Goal: Task Accomplishment & Management: Complete application form

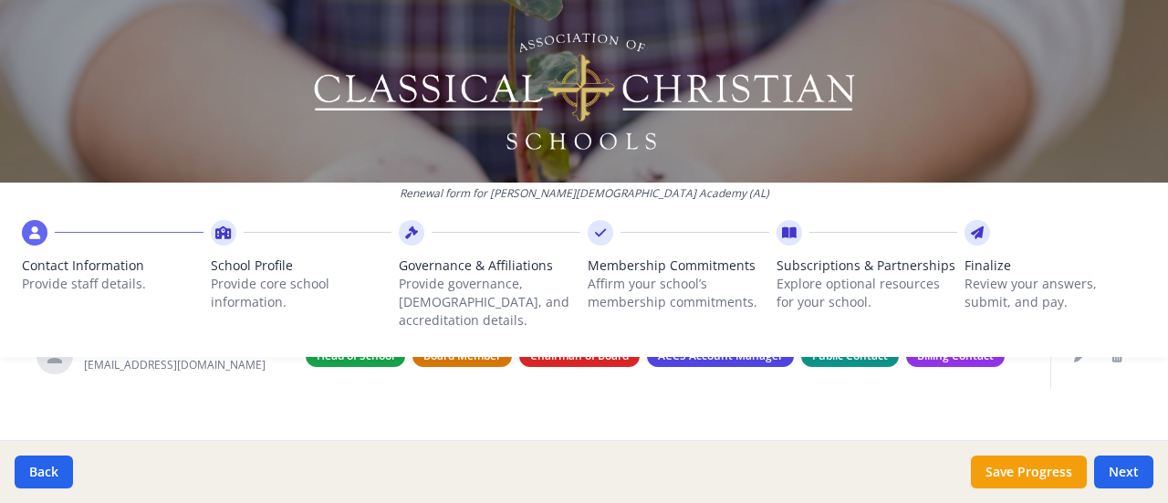
scroll to position [801, 0]
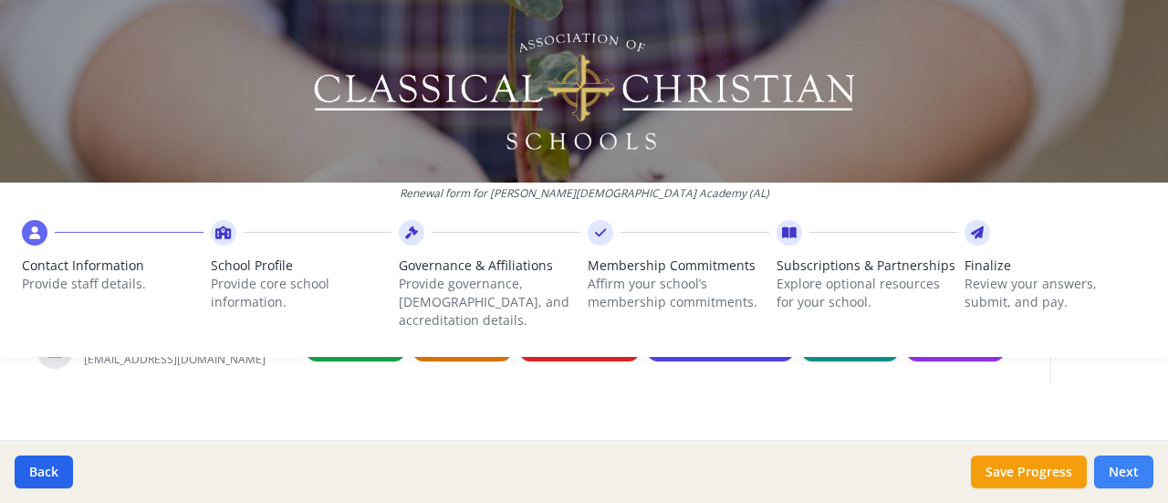
click at [1142, 481] on button "Next" at bounding box center [1123, 471] width 59 height 33
type input "[PHONE_NUMBER]"
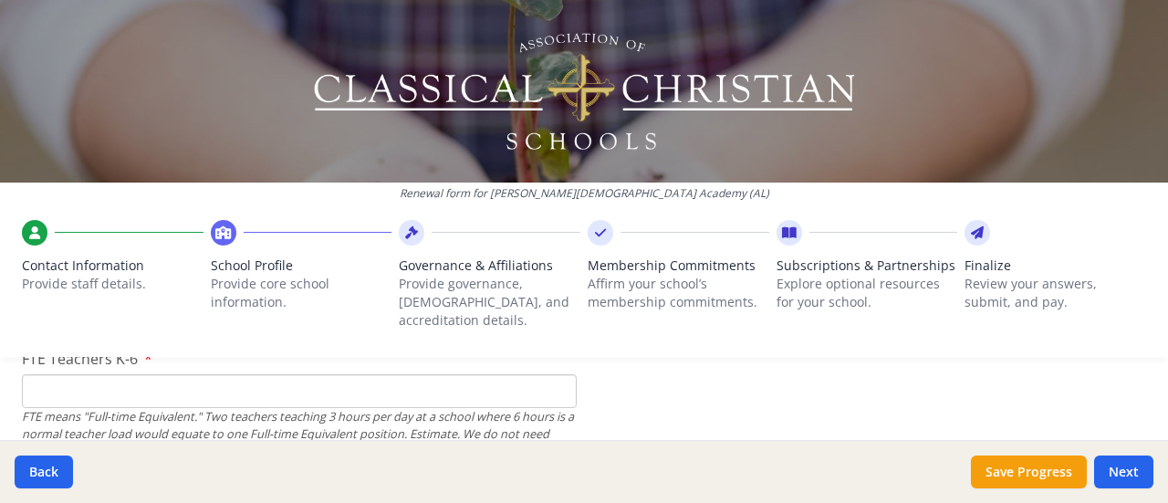
scroll to position [1167, 0]
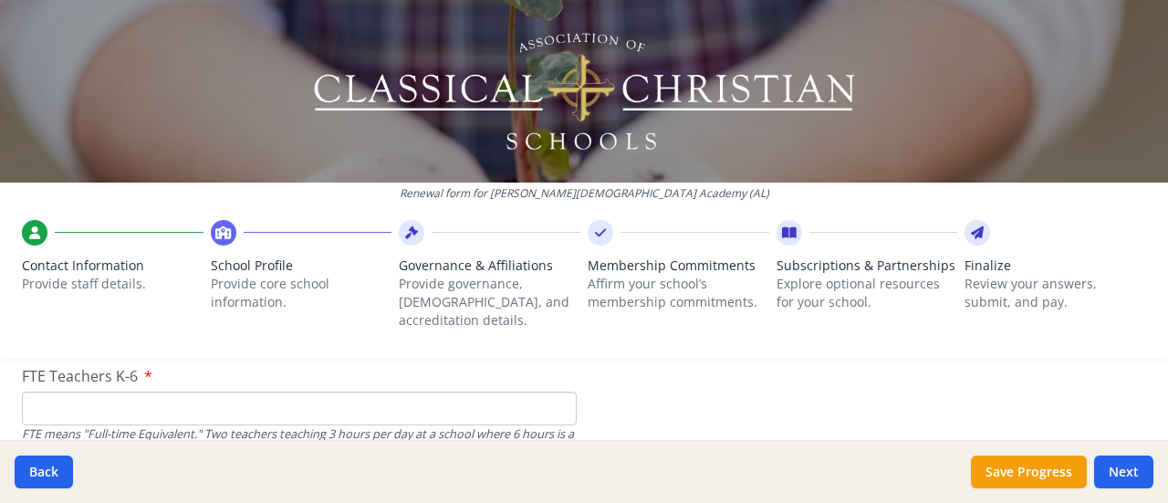
click at [159, 392] on input "FTE Teachers K-6" at bounding box center [299, 409] width 555 height 34
type input "7"
type input "4"
drag, startPoint x: 61, startPoint y: 393, endPoint x: 31, endPoint y: 385, distance: 31.0
click at [31, 392] on input "4" at bounding box center [299, 409] width 555 height 34
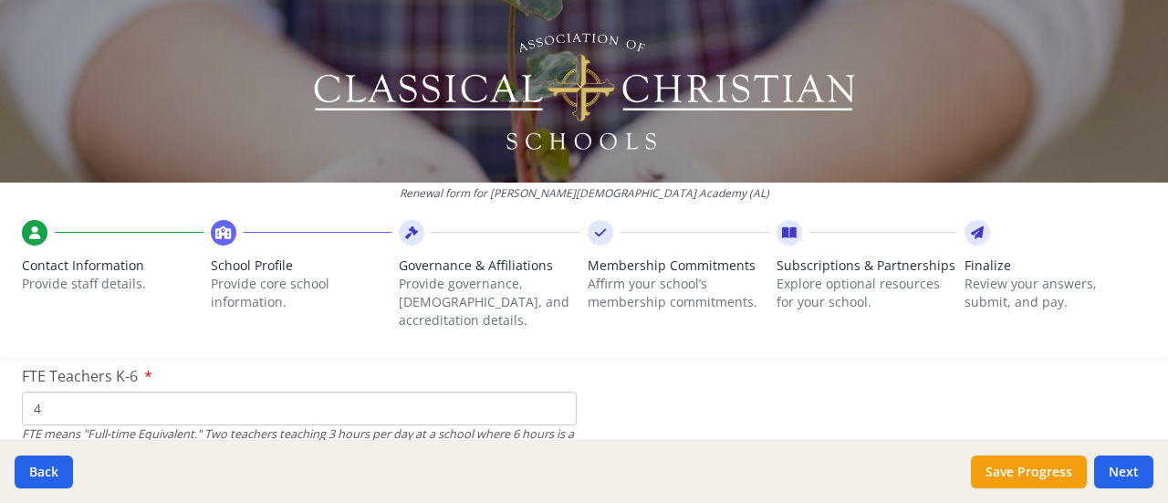
click at [45, 392] on input "4" at bounding box center [299, 409] width 555 height 34
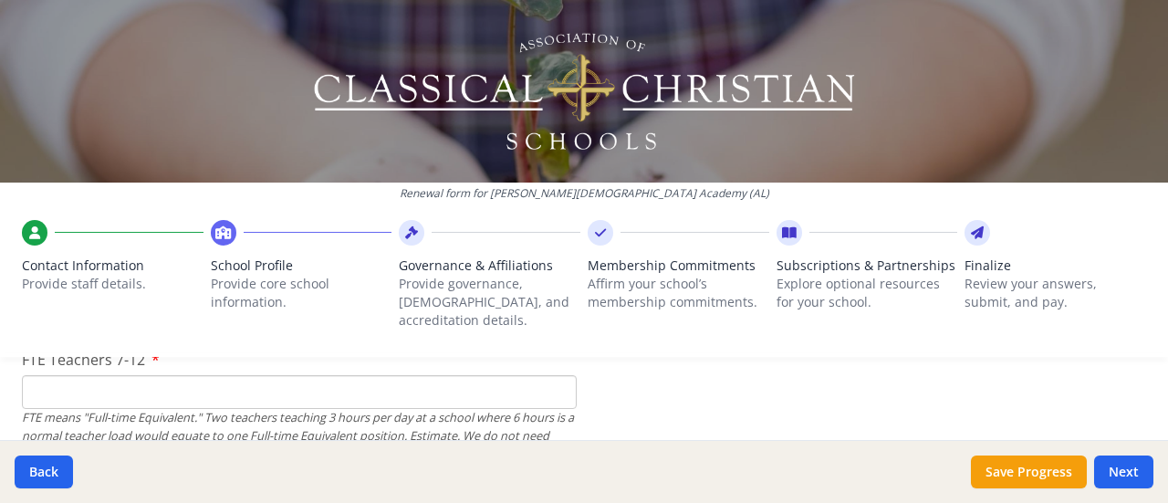
scroll to position [1349, 0]
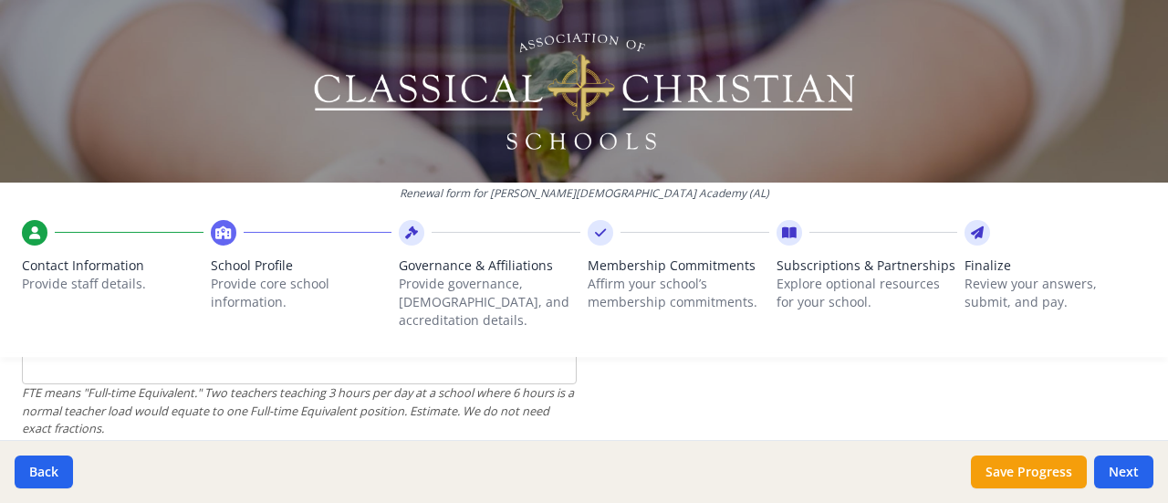
type input "3"
click at [201, 362] on input "FTE Teachers 7-12" at bounding box center [299, 368] width 555 height 34
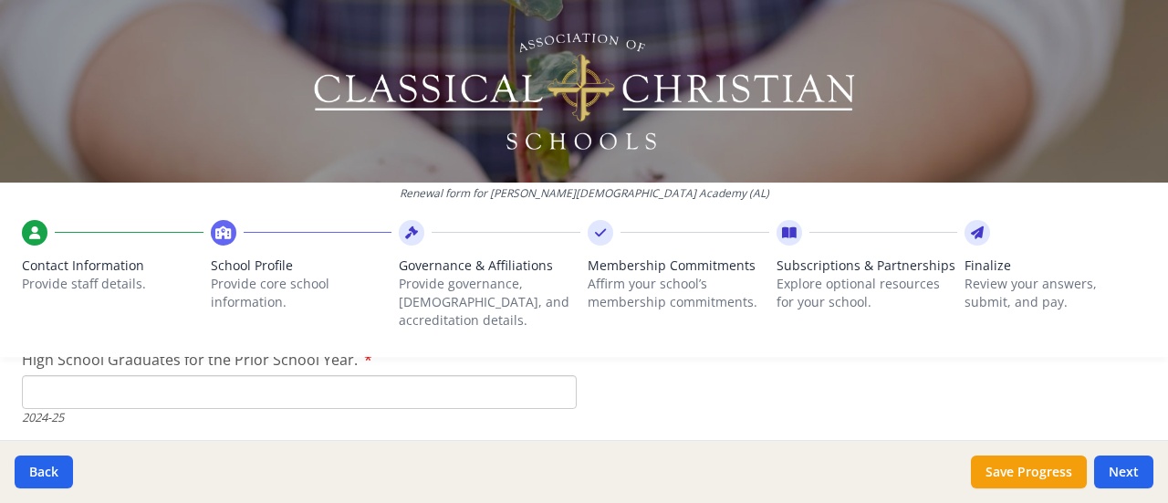
scroll to position [2718, 0]
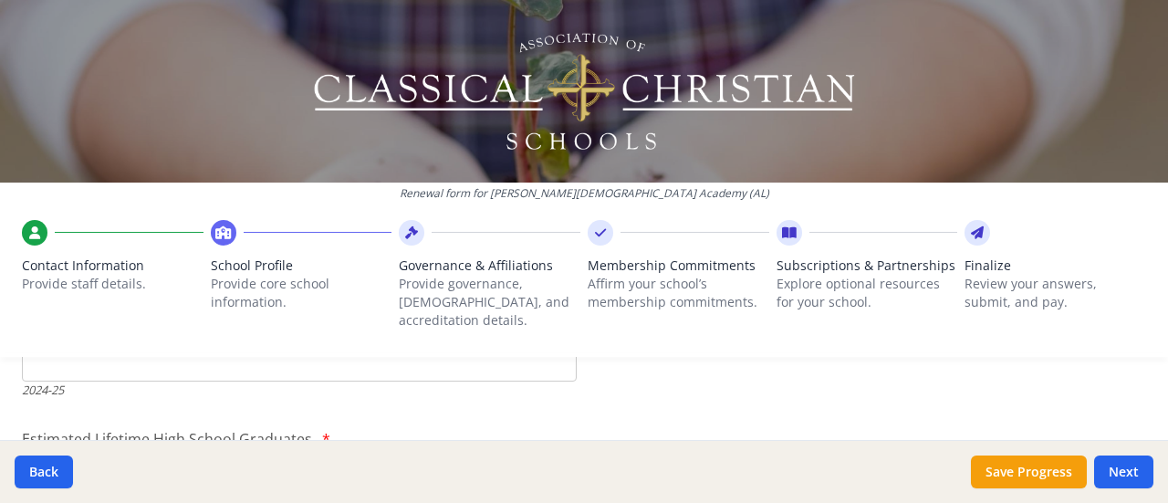
type input "1"
click at [137, 360] on input "High School Graduates for the Prior School Year." at bounding box center [299, 365] width 555 height 34
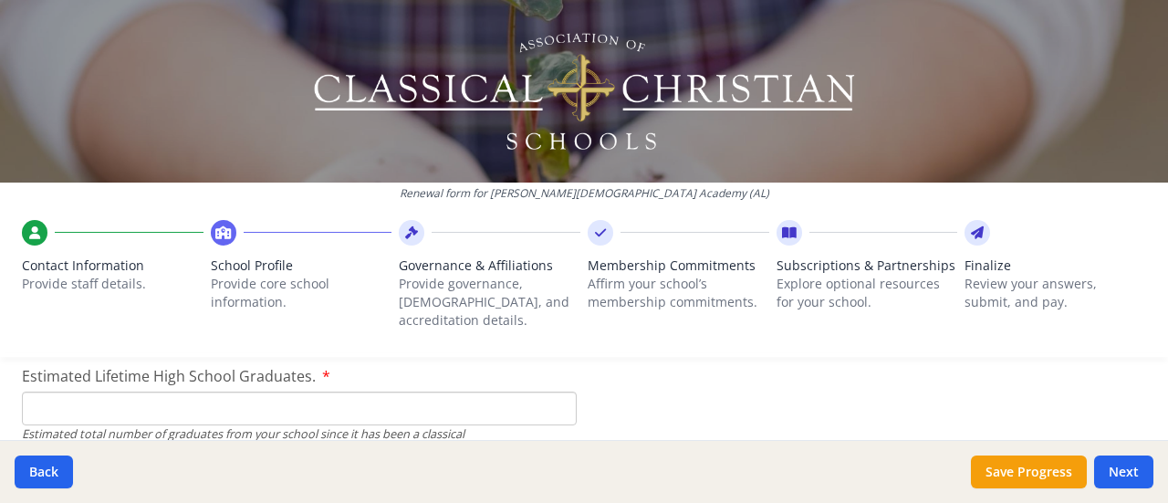
scroll to position [2810, 0]
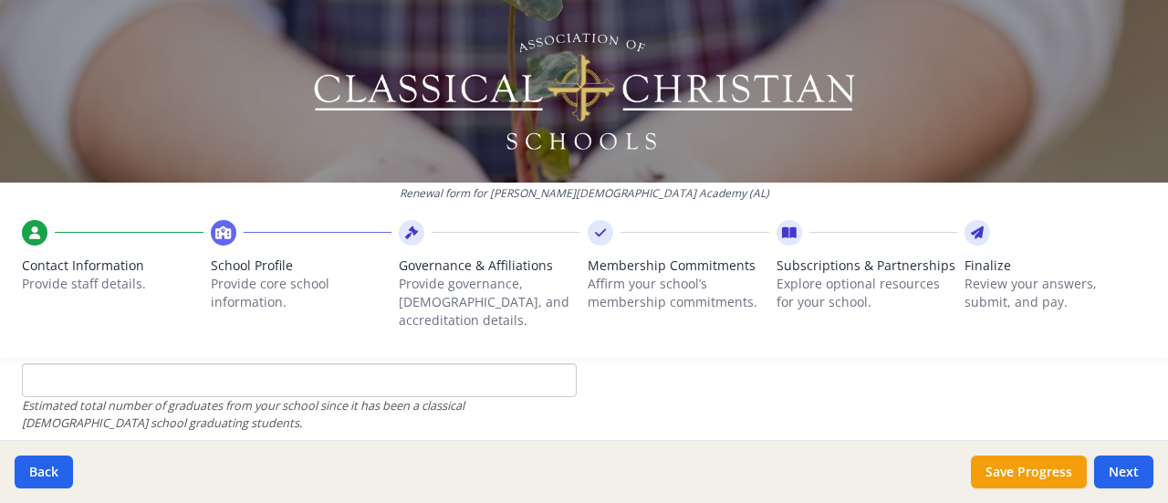
type input "0"
click at [225, 363] on input "Estimated Lifetime High School Graduates." at bounding box center [299, 380] width 555 height 34
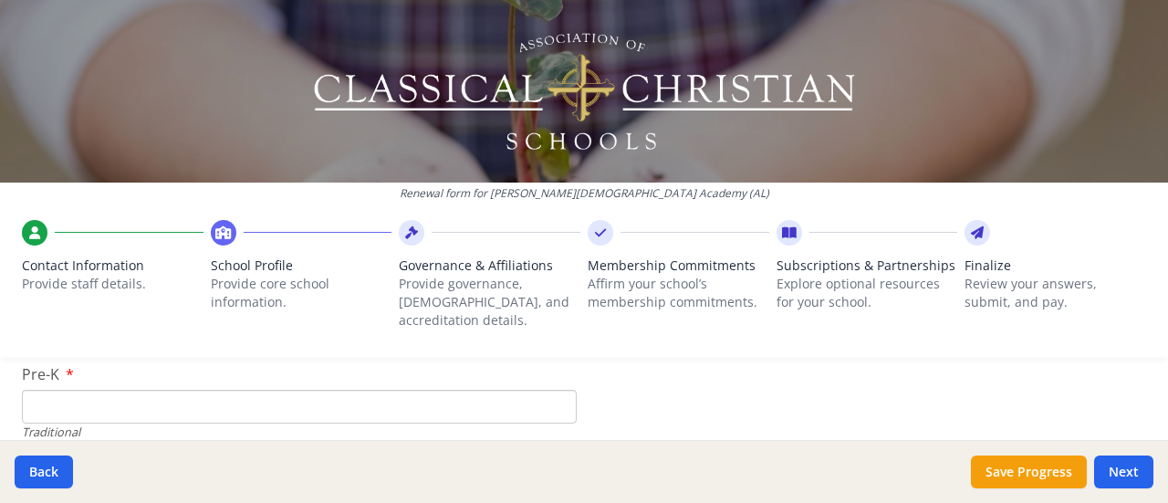
scroll to position [3814, 0]
type input "1"
click at [65, 415] on input "Pre-K" at bounding box center [299, 432] width 555 height 34
type input "5"
type input "7"
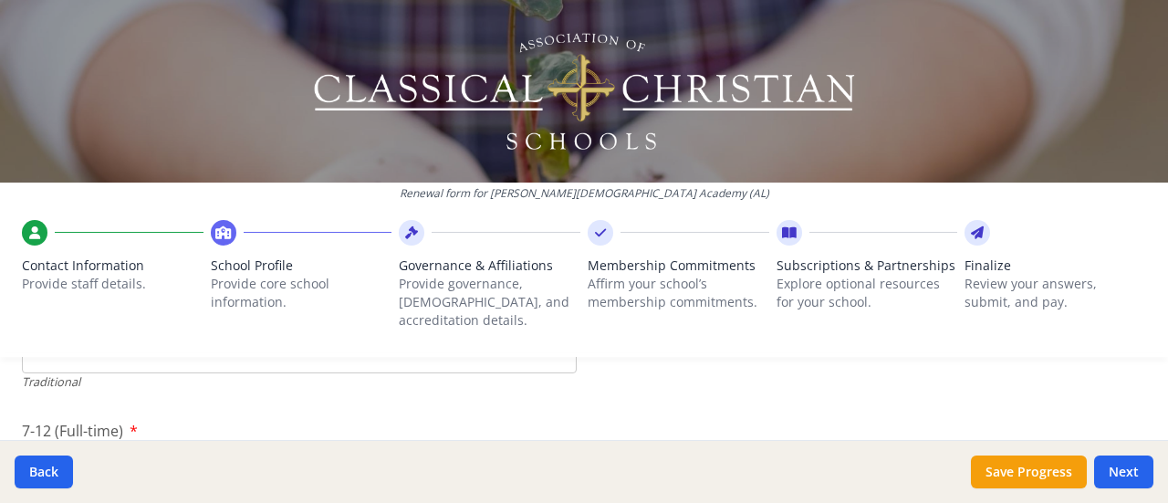
scroll to position [3905, 0]
type input "4"
click at [102, 431] on input "K-6 (Full-time)" at bounding box center [299, 448] width 555 height 34
type input "9"
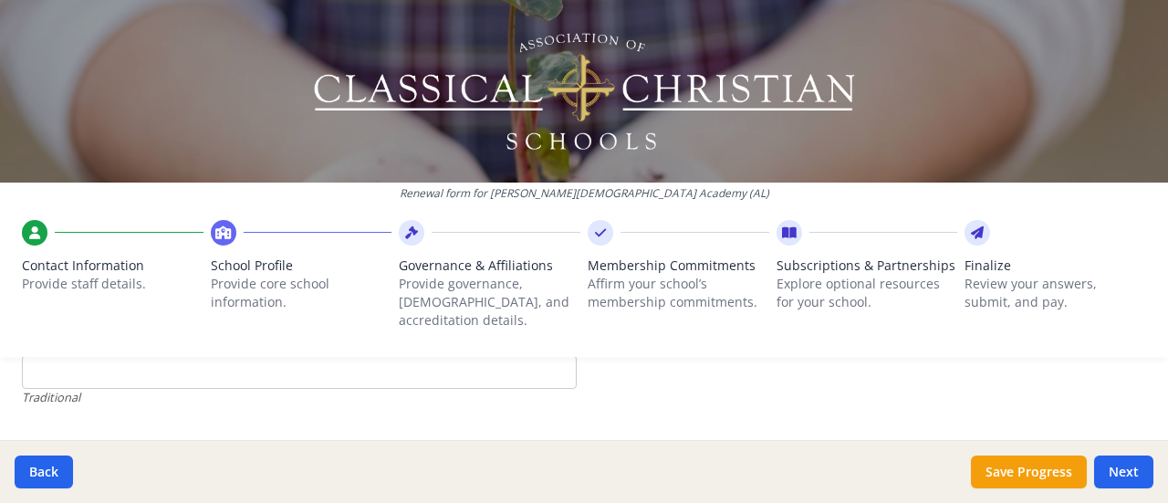
click at [111, 367] on input "7-12 (Full-time)" at bounding box center [299, 372] width 555 height 34
type input "8"
click at [50, 431] on input "9" at bounding box center [299, 448] width 555 height 34
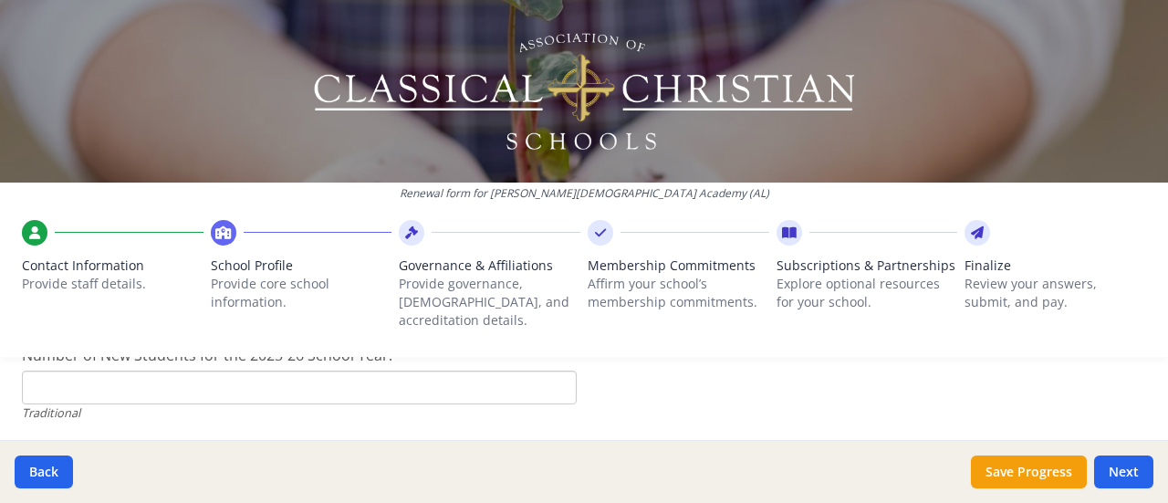
type input "10"
click at [159, 371] on input "Number of New Students for the 2025-26 School Year." at bounding box center [299, 388] width 555 height 34
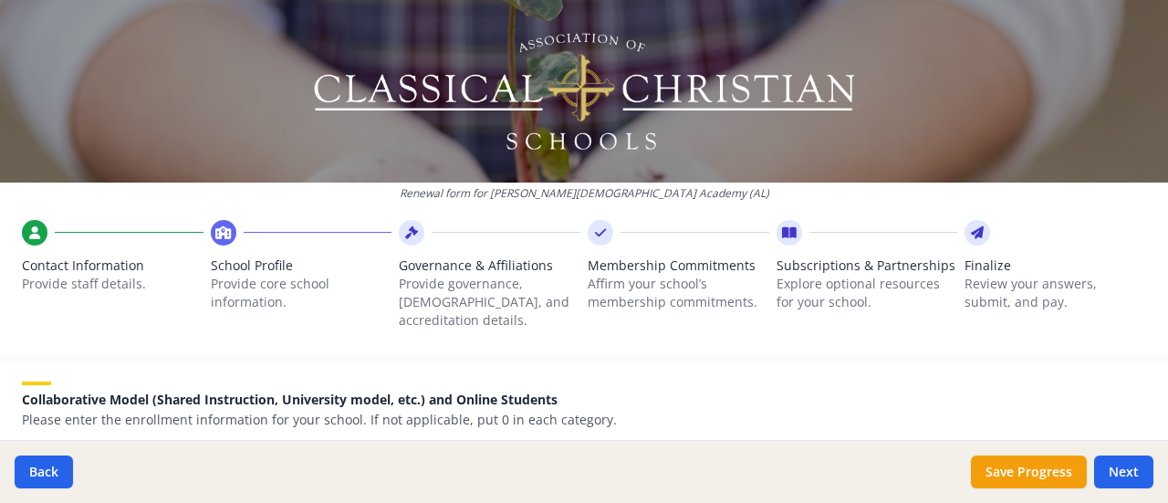
scroll to position [4361, 0]
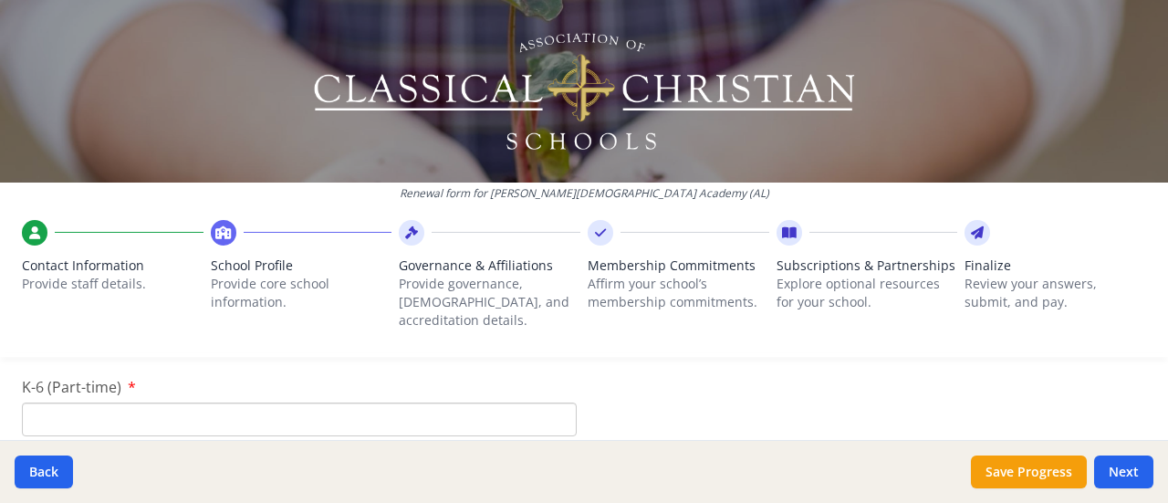
type input "7"
click at [256, 412] on input "K-6 (Part-time)" at bounding box center [299, 420] width 555 height 34
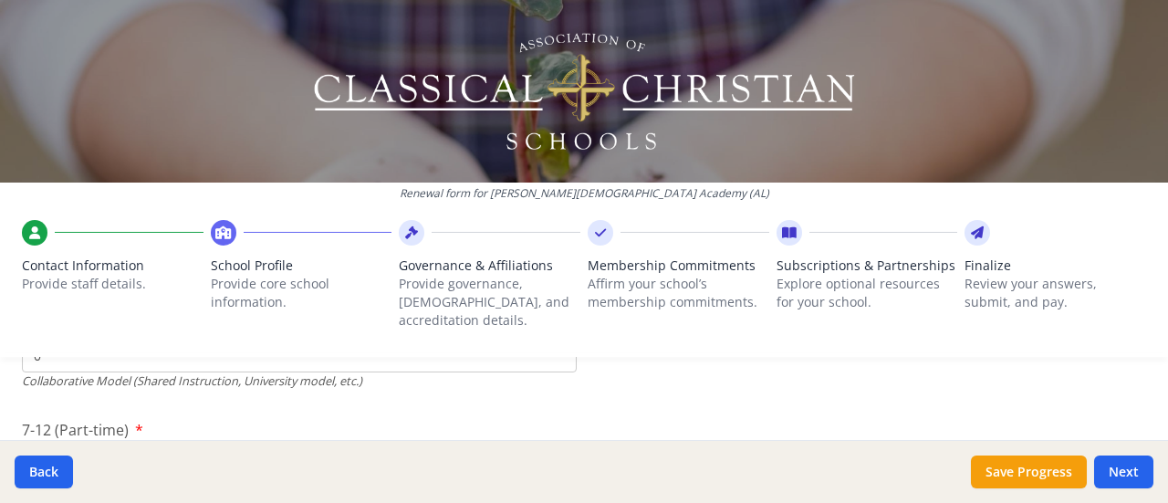
scroll to position [4453, 0]
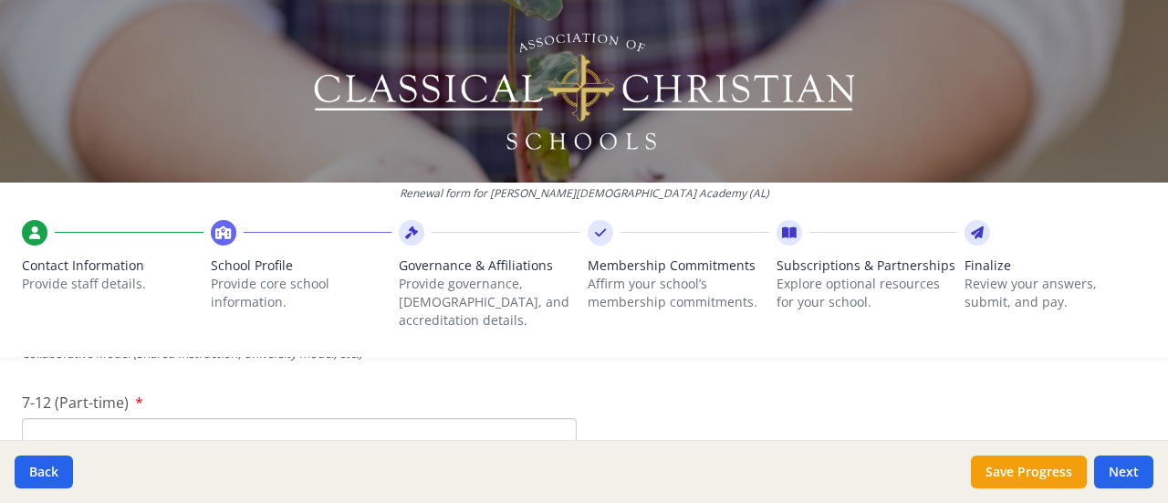
type input "0"
click at [135, 418] on input "7-12 (Part-time)" at bounding box center [299, 435] width 555 height 34
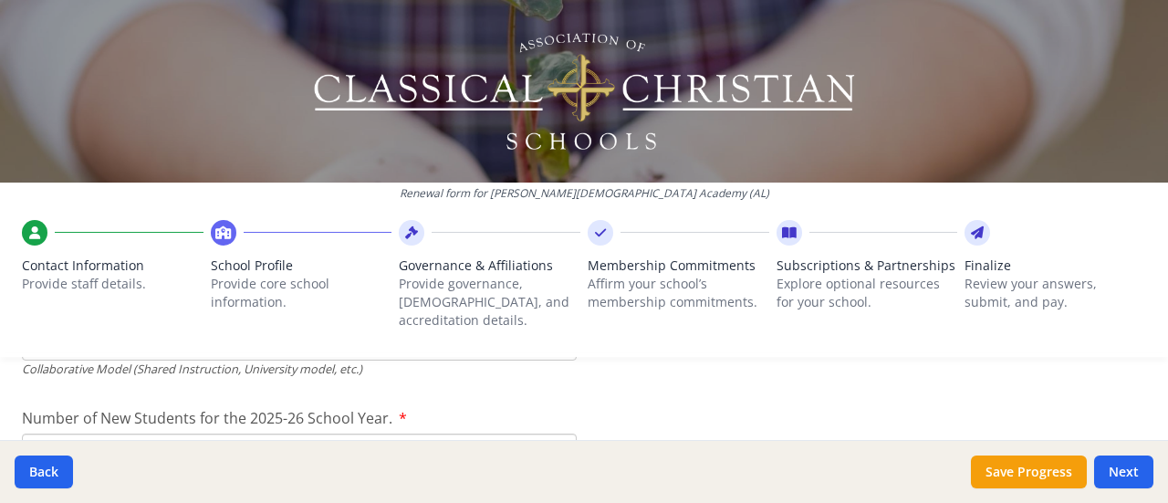
type input "0"
click at [146, 39] on input "Number of New Students for the 2025-26 School Year." at bounding box center [299, 22] width 555 height 34
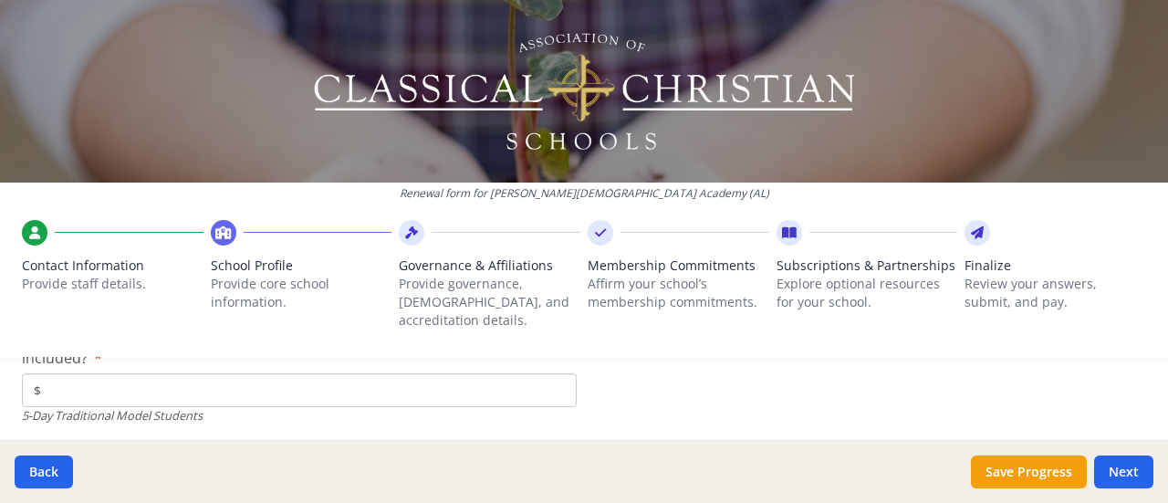
scroll to position [4818, 0]
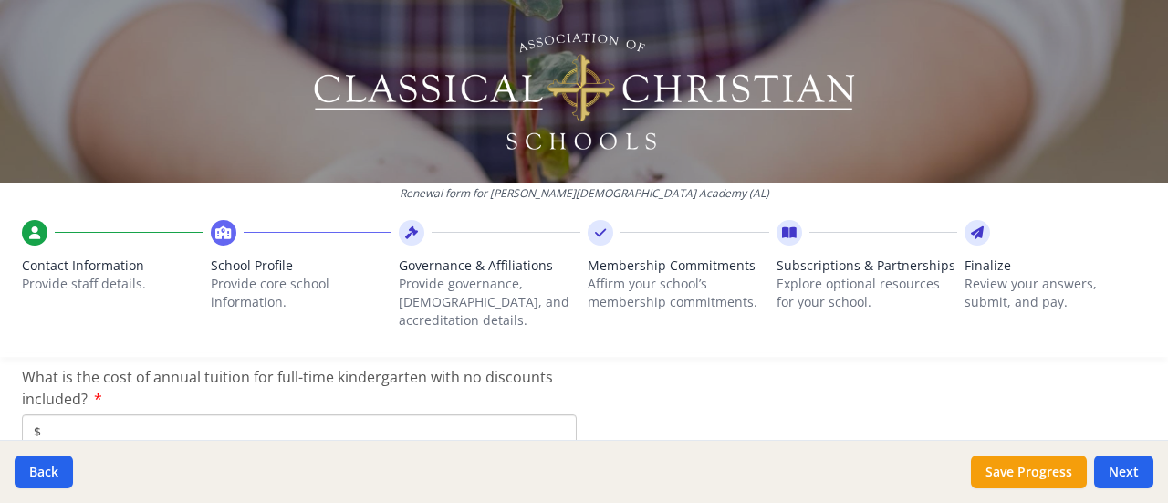
type input "0"
click at [168, 415] on input "$" at bounding box center [299, 431] width 555 height 34
type input "$2 500"
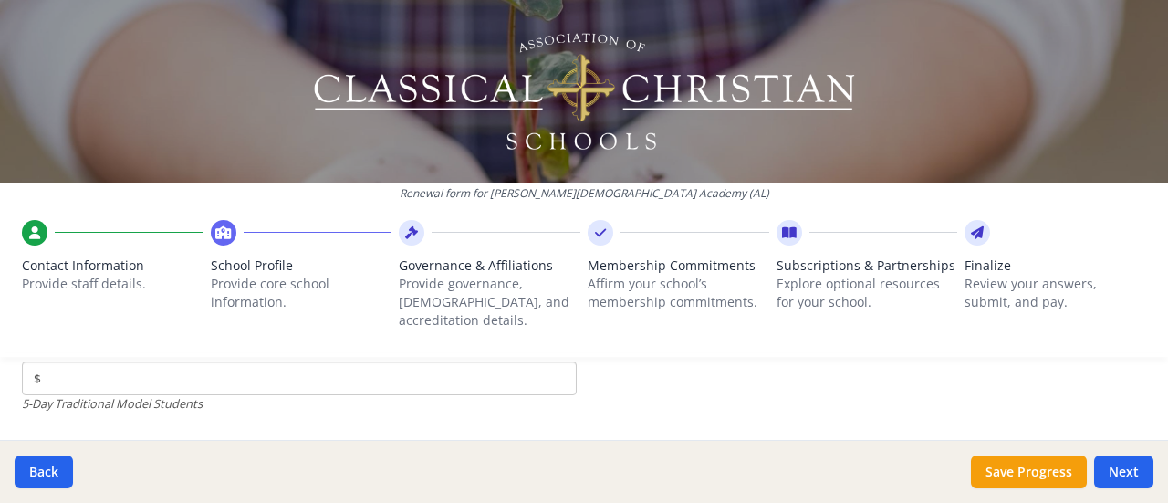
scroll to position [5092, 0]
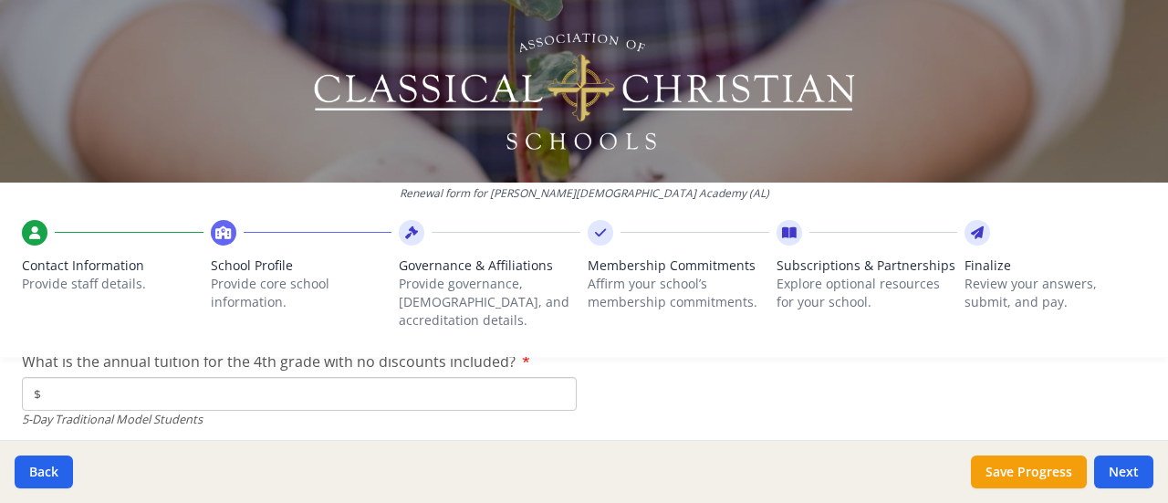
click at [212, 377] on input "$" at bounding box center [299, 394] width 555 height 34
type input "$2 500"
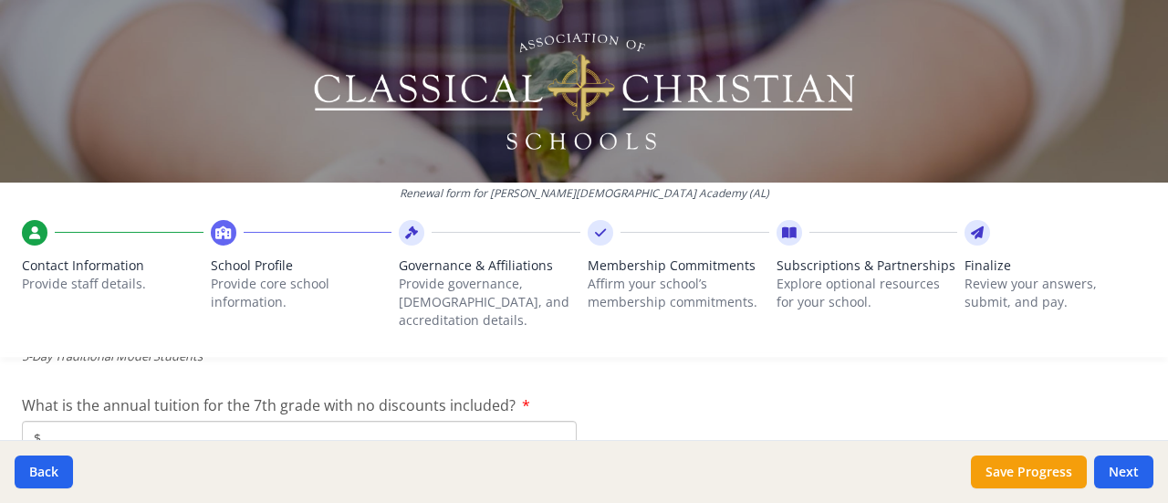
scroll to position [5183, 0]
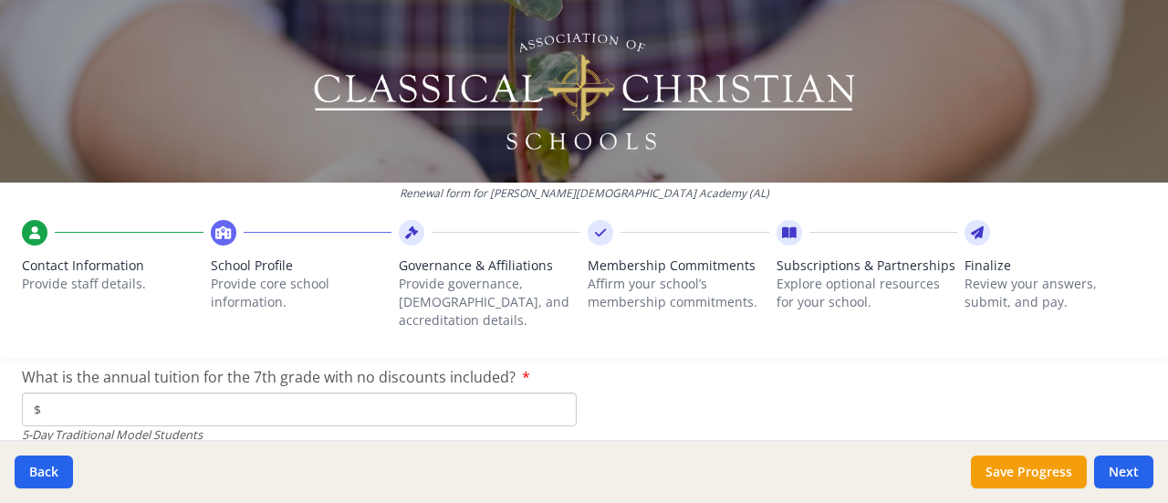
click at [91, 393] on input "$" at bounding box center [299, 410] width 555 height 34
type input "$2 500"
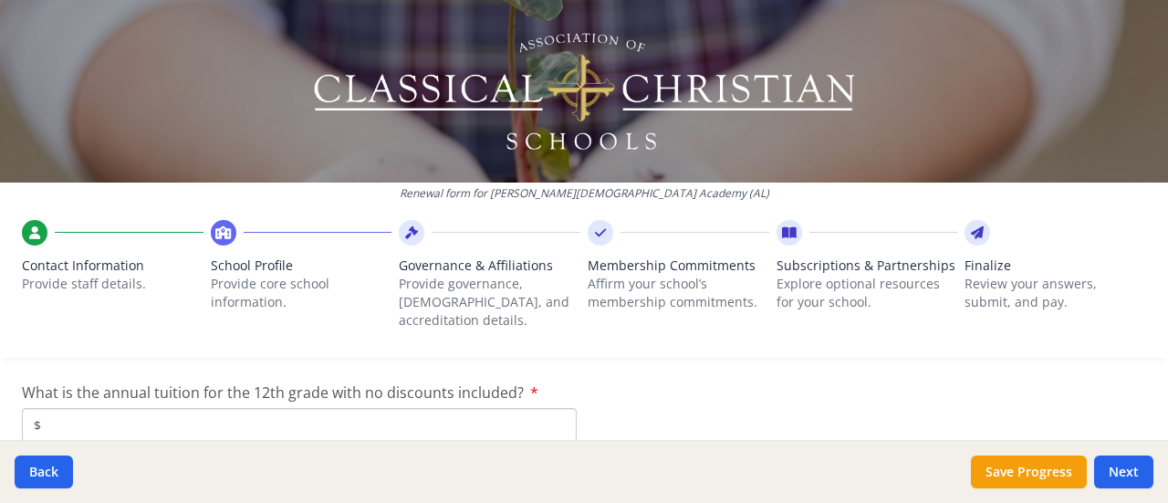
click at [137, 408] on input "$" at bounding box center [299, 425] width 555 height 34
type input "$2 500"
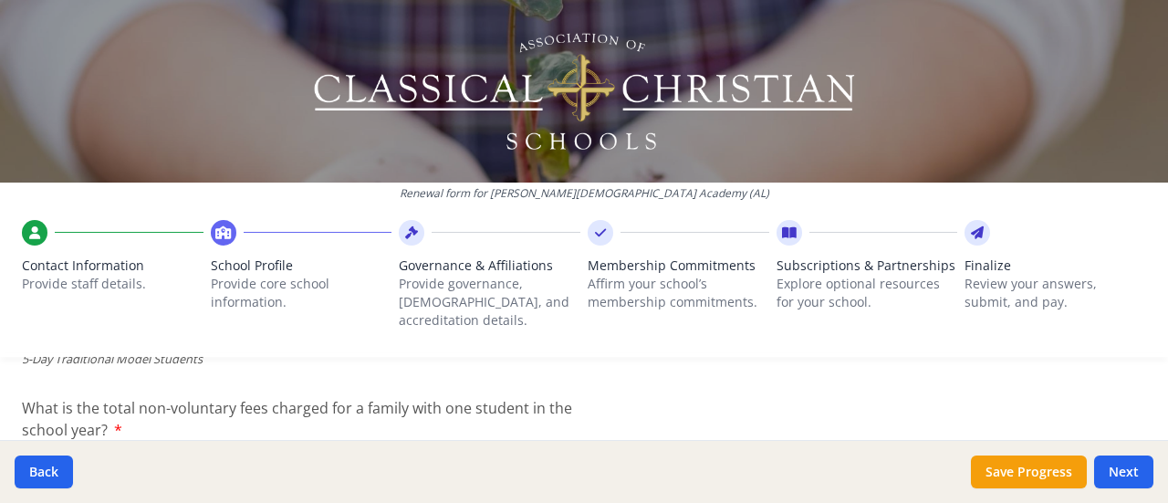
scroll to position [5457, 0]
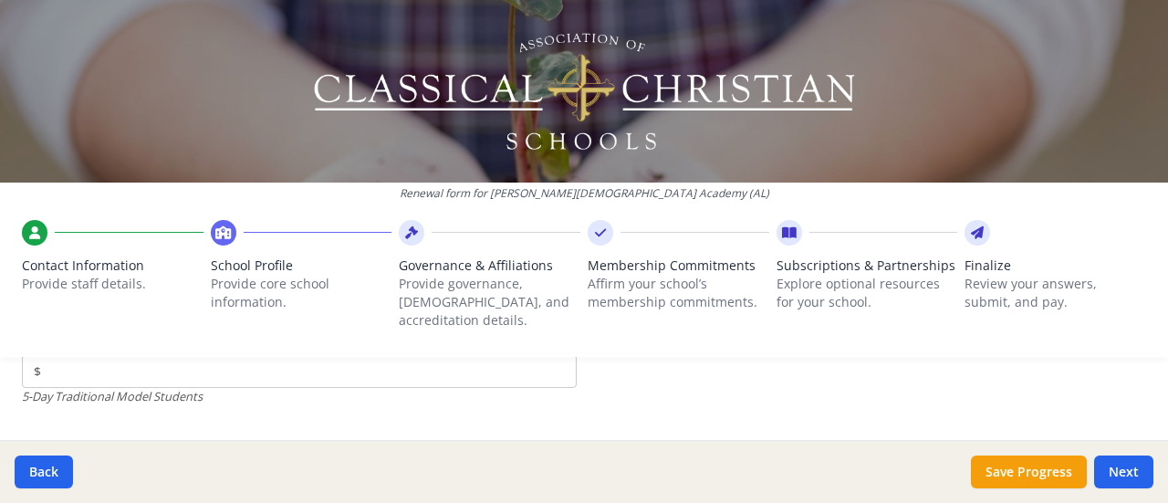
click at [58, 352] on div "Renewal form for [PERSON_NAME][DEMOGRAPHIC_DATA] Academy ([GEOGRAPHIC_DATA]) Co…" at bounding box center [584, 186] width 1168 height 372
click at [81, 355] on input "$" at bounding box center [299, 371] width 555 height 34
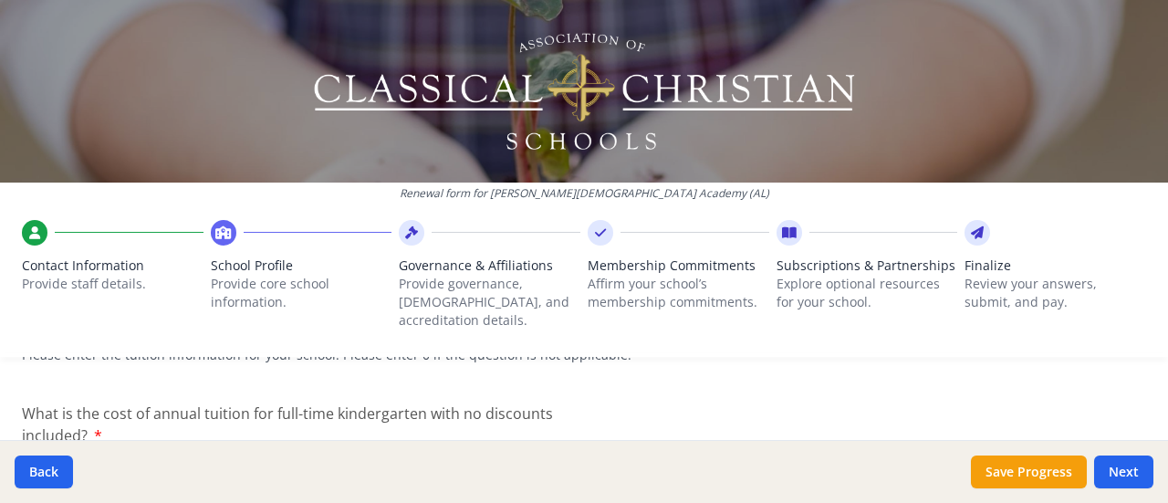
scroll to position [5639, 0]
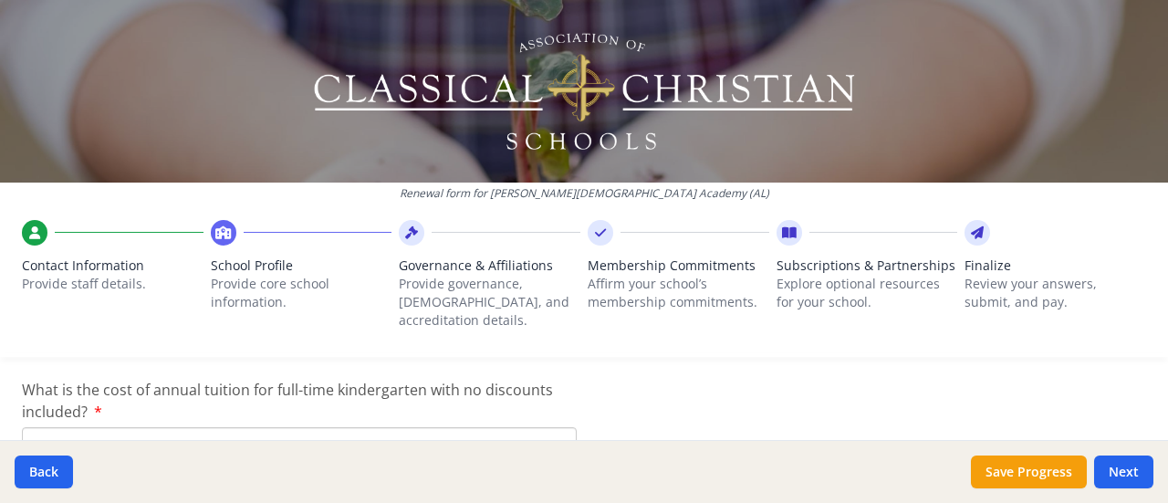
type input "$600"
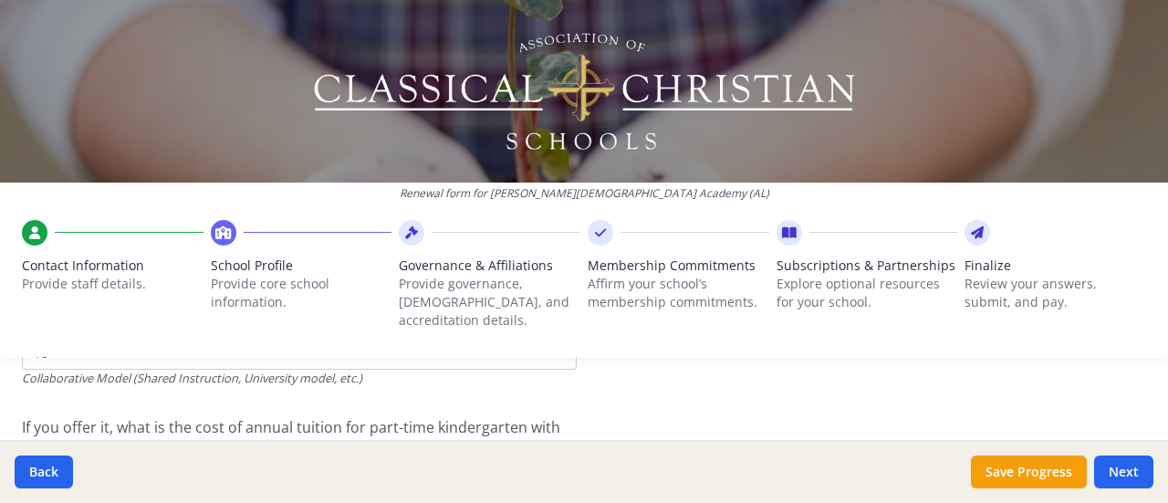
scroll to position [5822, 0]
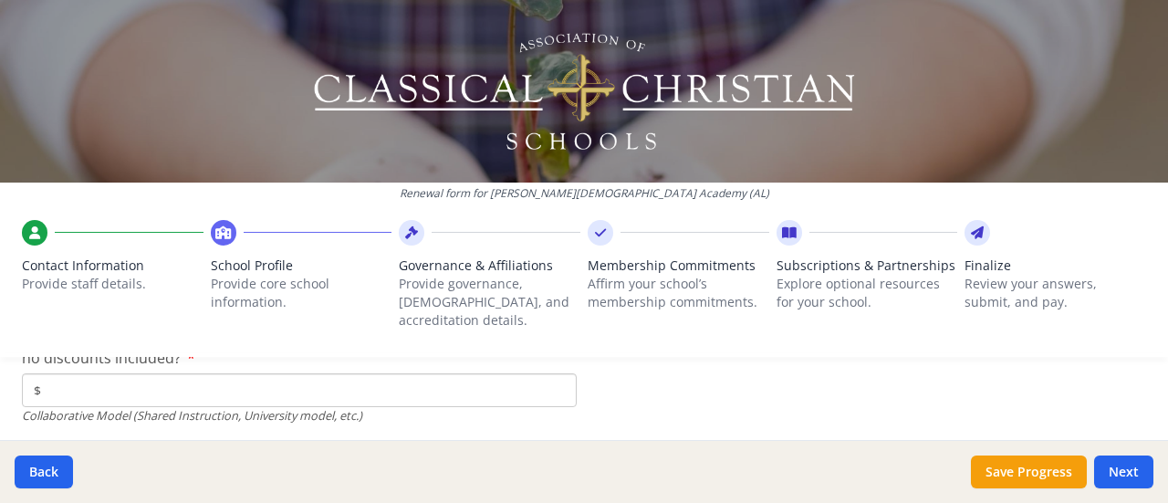
type input "$0"
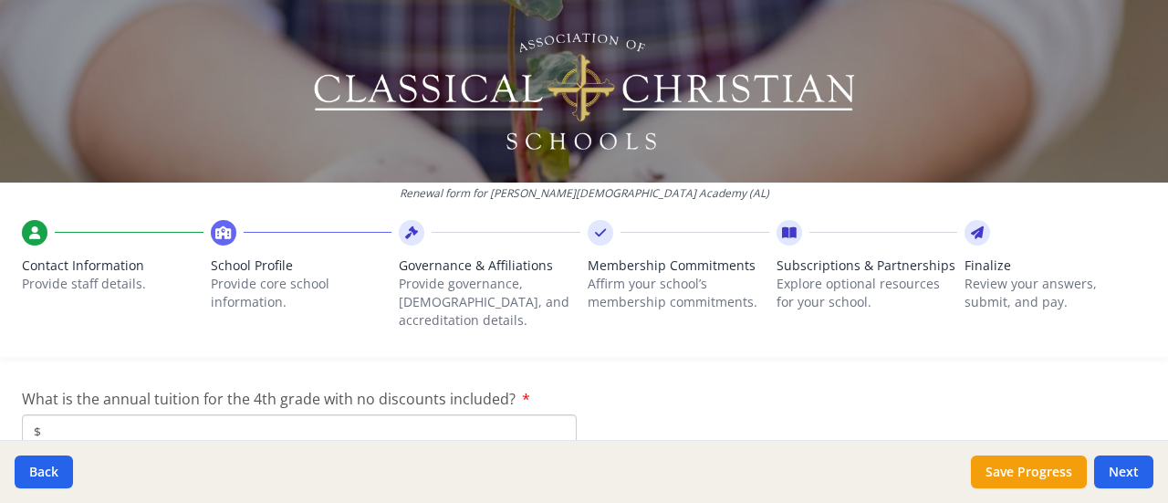
scroll to position [5913, 0]
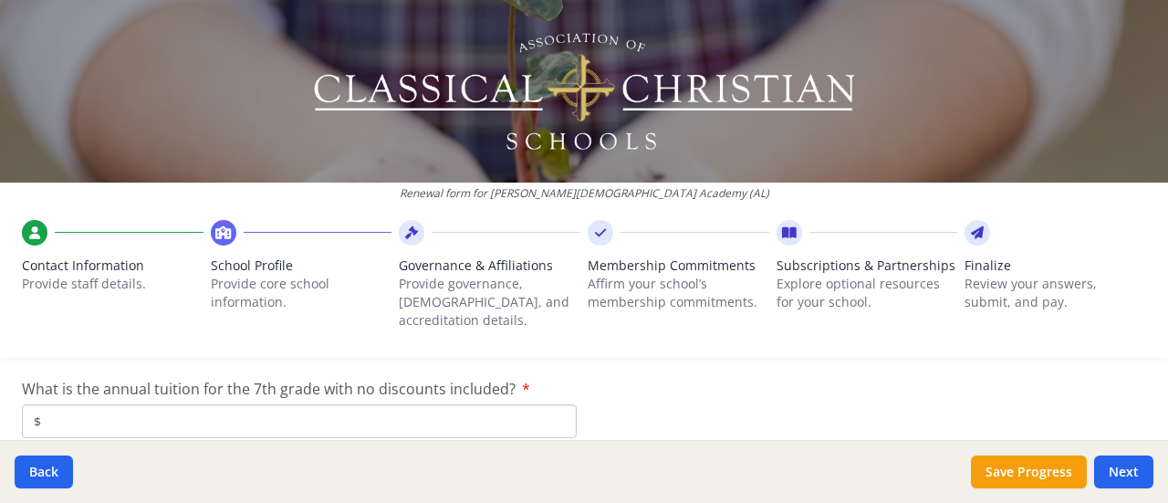
type input "$0"
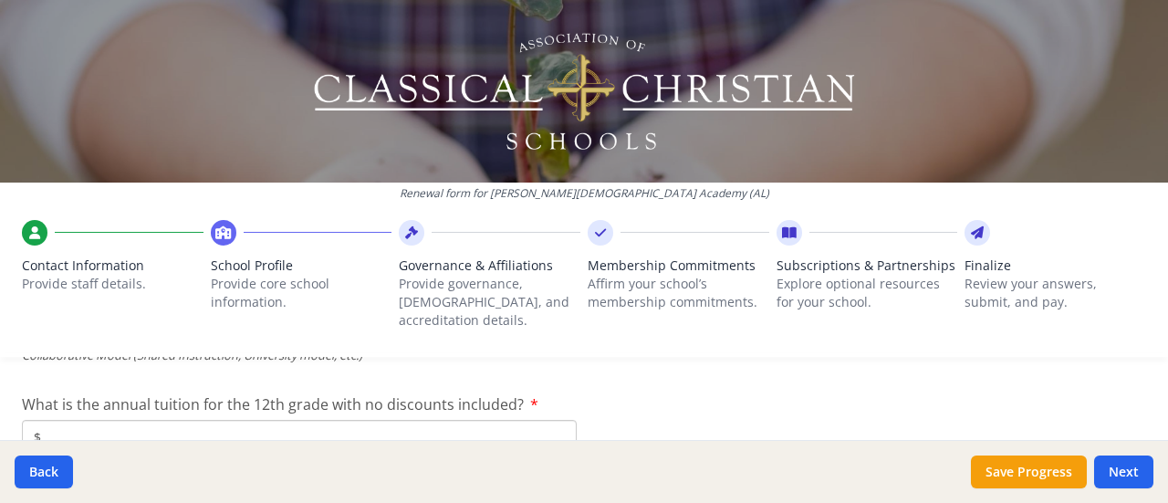
type input "$0"
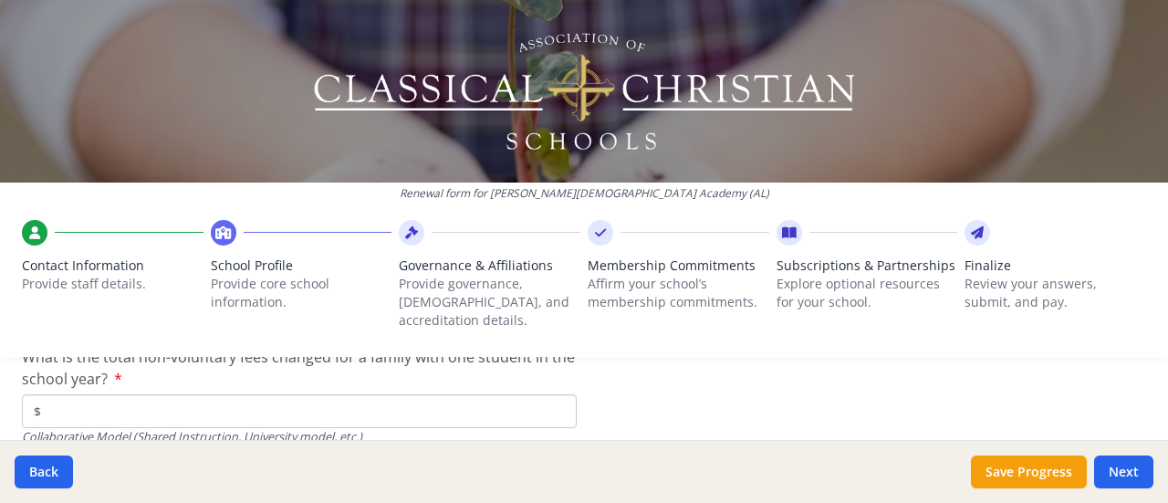
scroll to position [6278, 0]
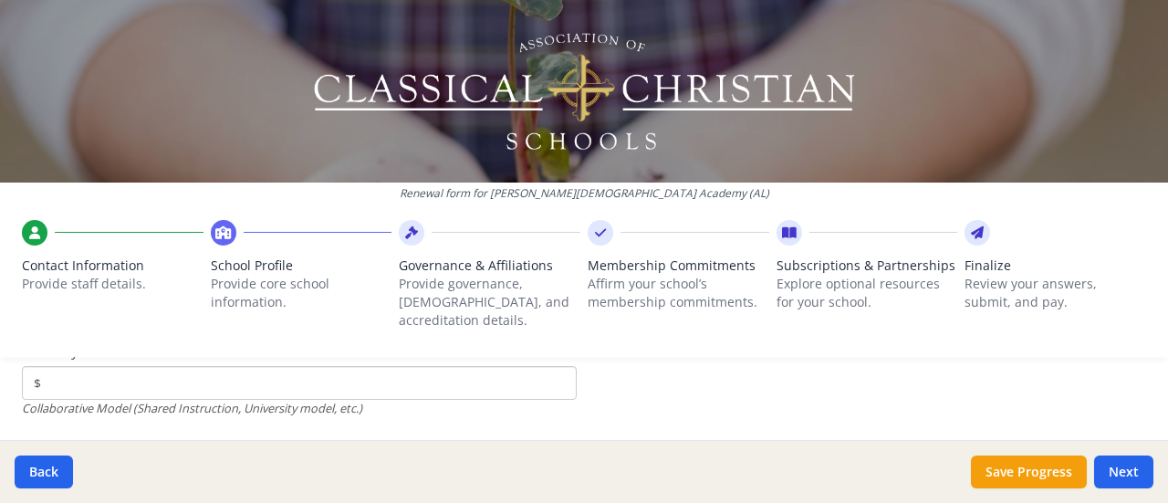
type input "$0"
click at [120, 378] on input "$" at bounding box center [299, 383] width 555 height 34
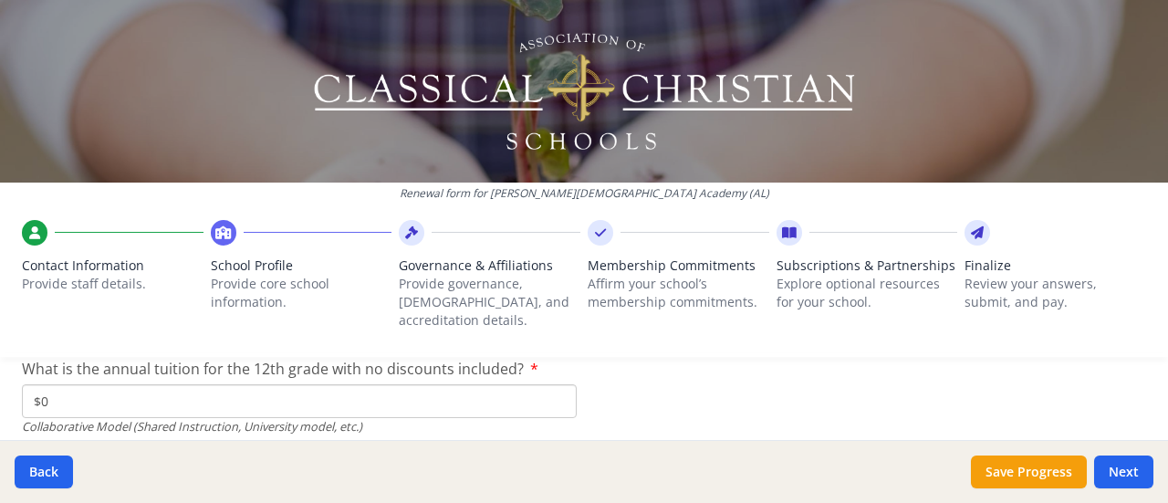
scroll to position [6129, 0]
type input "$0"
click at [1114, 468] on button "Next" at bounding box center [1123, 471] width 59 height 33
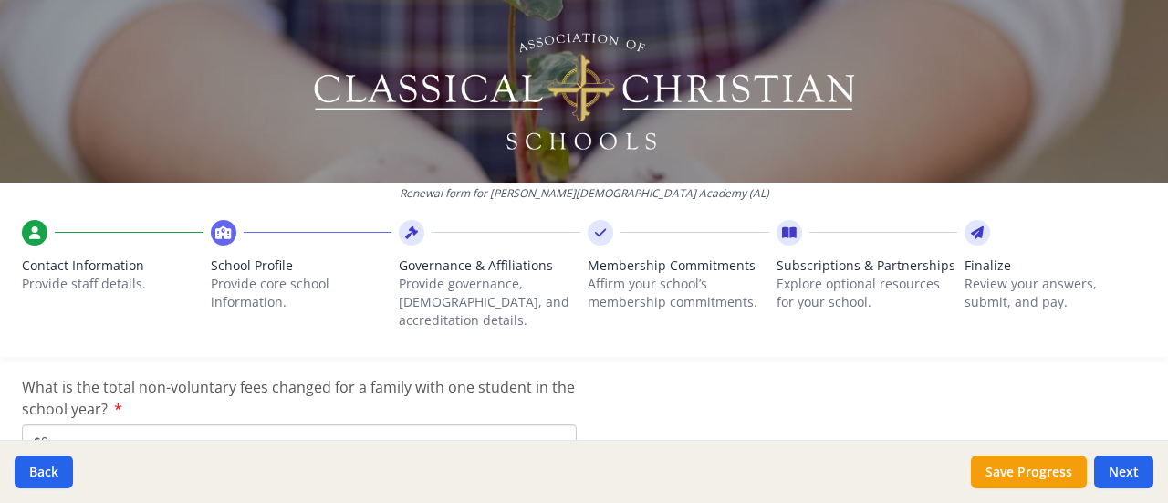
click at [161, 424] on input "$0" at bounding box center [299, 441] width 555 height 34
click at [1131, 472] on button "Next" at bounding box center [1123, 471] width 59 height 33
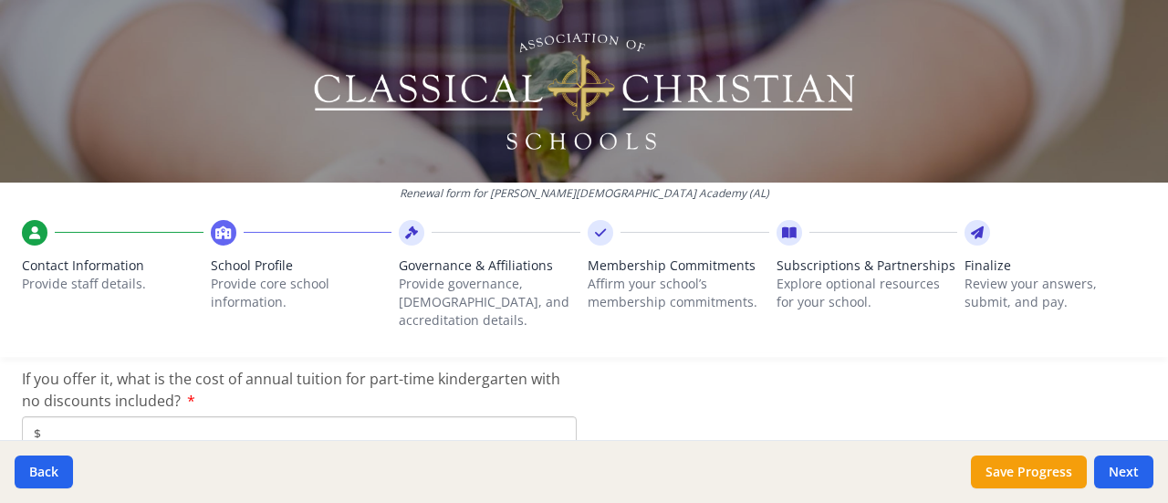
scroll to position [4974, 0]
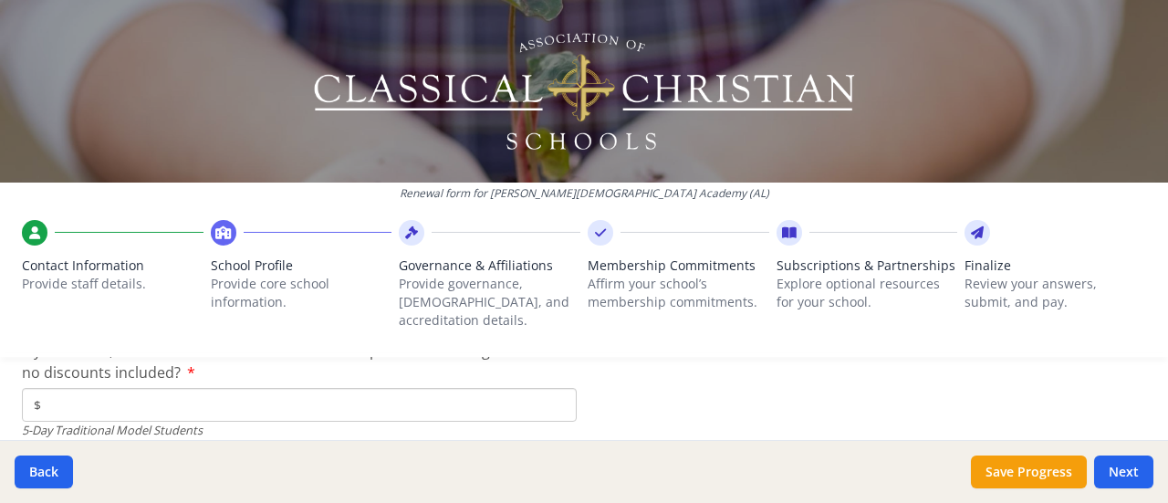
click at [66, 396] on input "$" at bounding box center [299, 405] width 555 height 34
type input "$0"
click at [1110, 476] on button "Next" at bounding box center [1123, 471] width 59 height 33
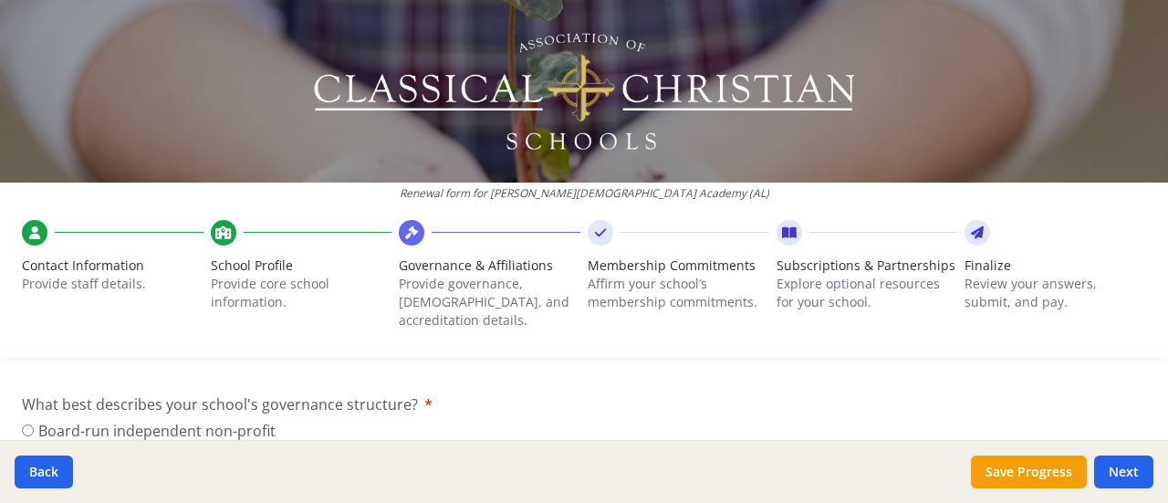
scroll to position [100, 0]
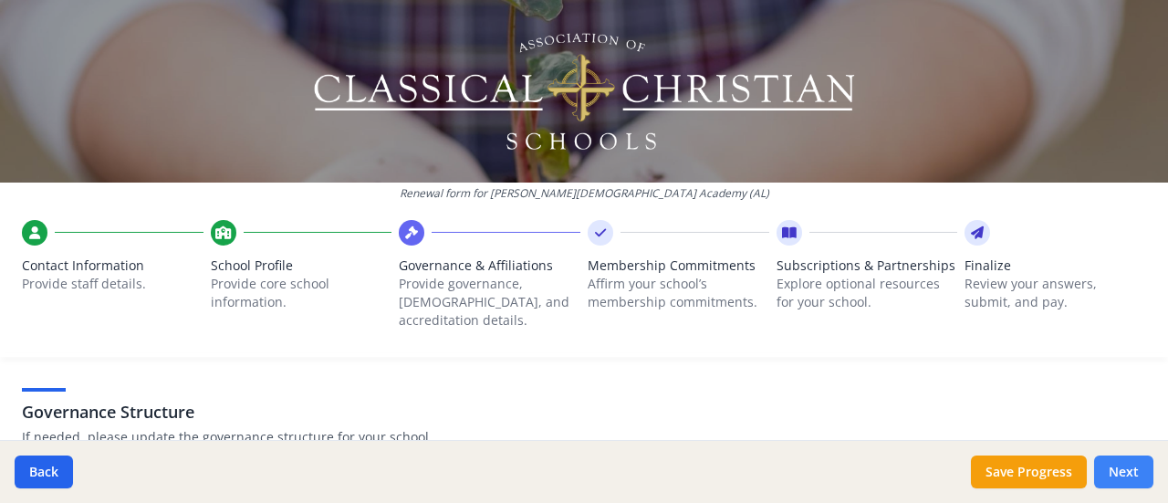
click at [1126, 468] on button "Next" at bounding box center [1123, 471] width 59 height 33
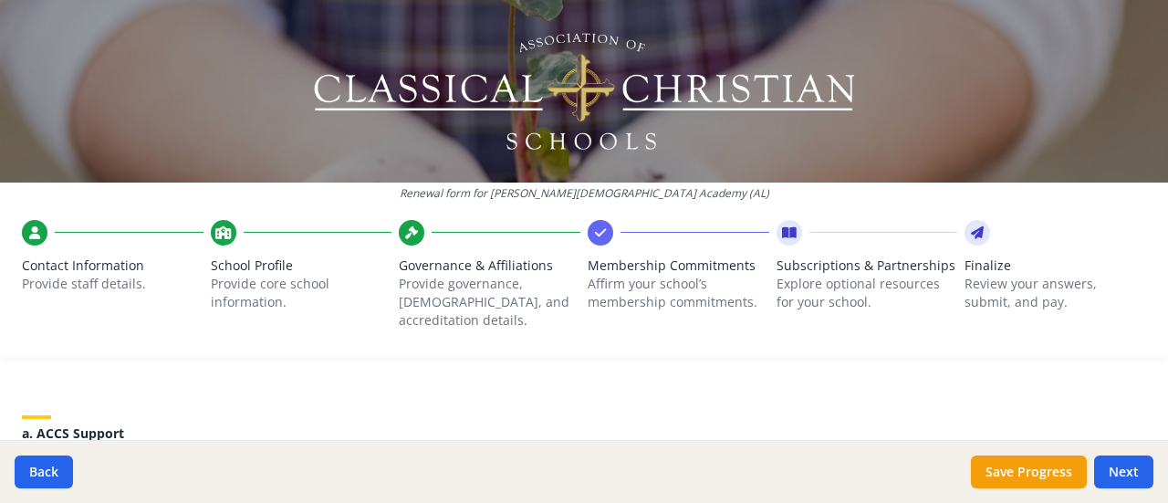
scroll to position [283, 0]
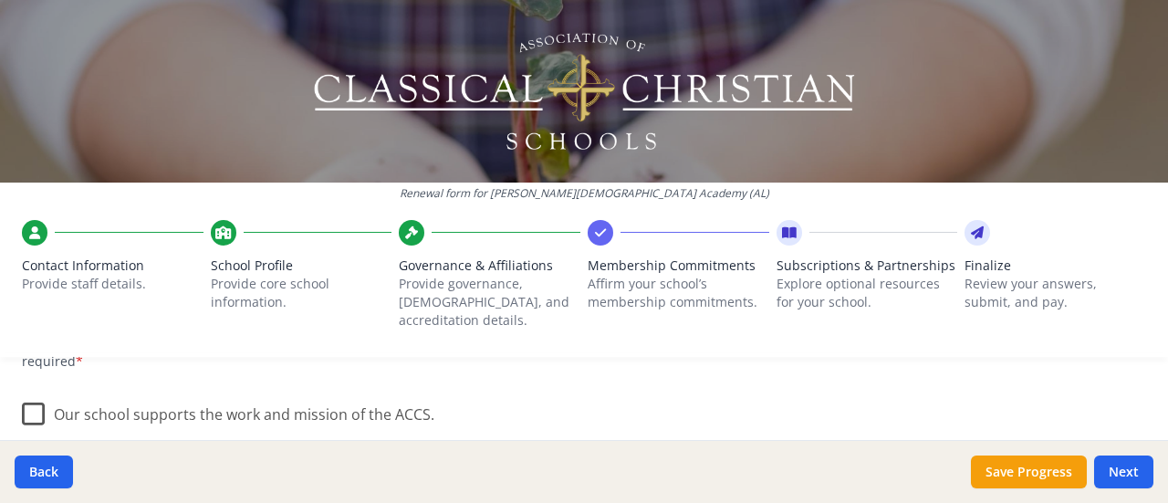
click at [38, 395] on label "Our school supports the work and mission of the ACCS." at bounding box center [228, 410] width 413 height 39
click at [0, 0] on input "Our school supports the work and mission of the ACCS." at bounding box center [0, 0] width 0 height 0
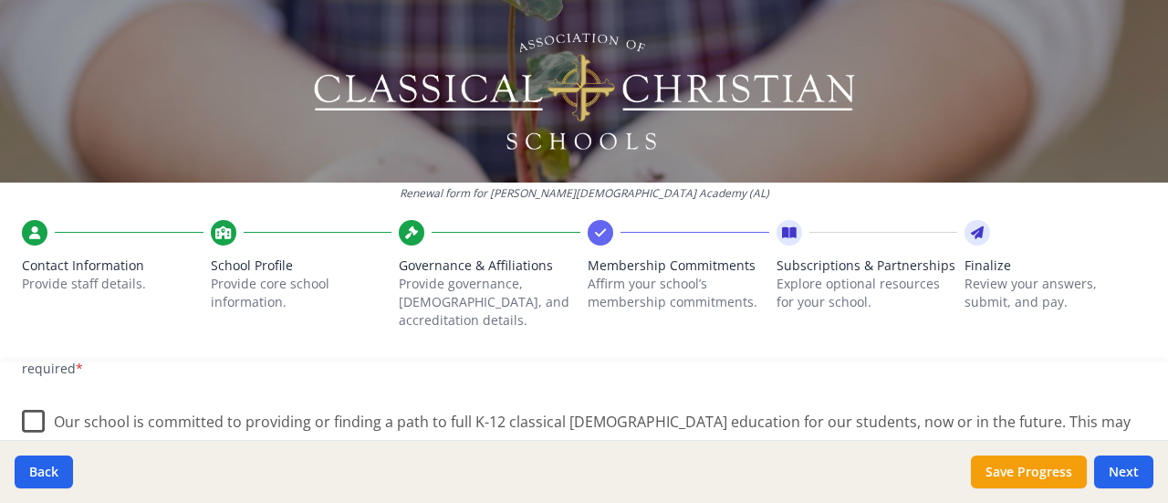
scroll to position [466, 0]
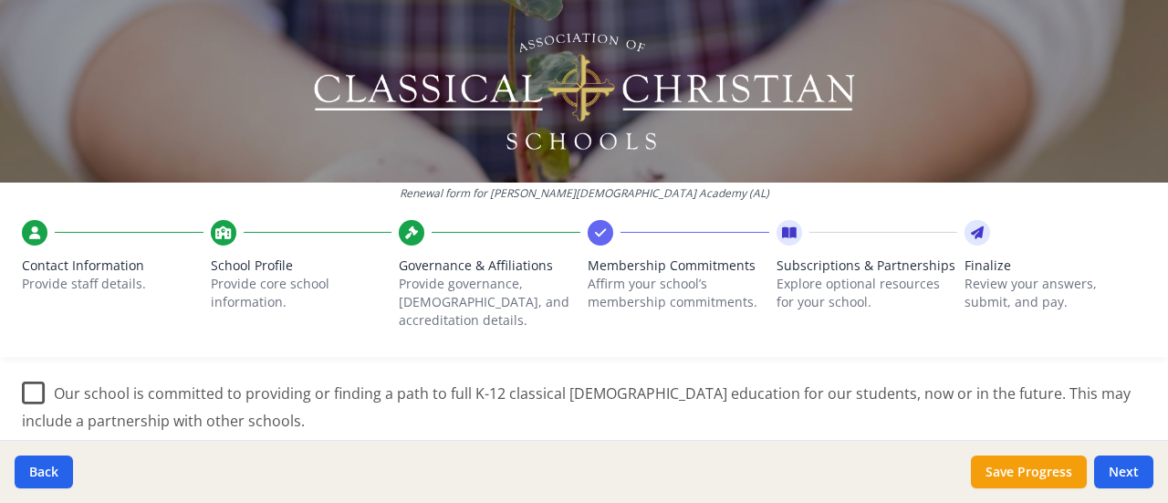
click at [32, 372] on label "Our school is committed to providing or finding a path to full K-12 classical […" at bounding box center [584, 400] width 1125 height 61
click at [0, 0] on input "Our school is committed to providing or finding a path to full K-12 classical […" at bounding box center [0, 0] width 0 height 0
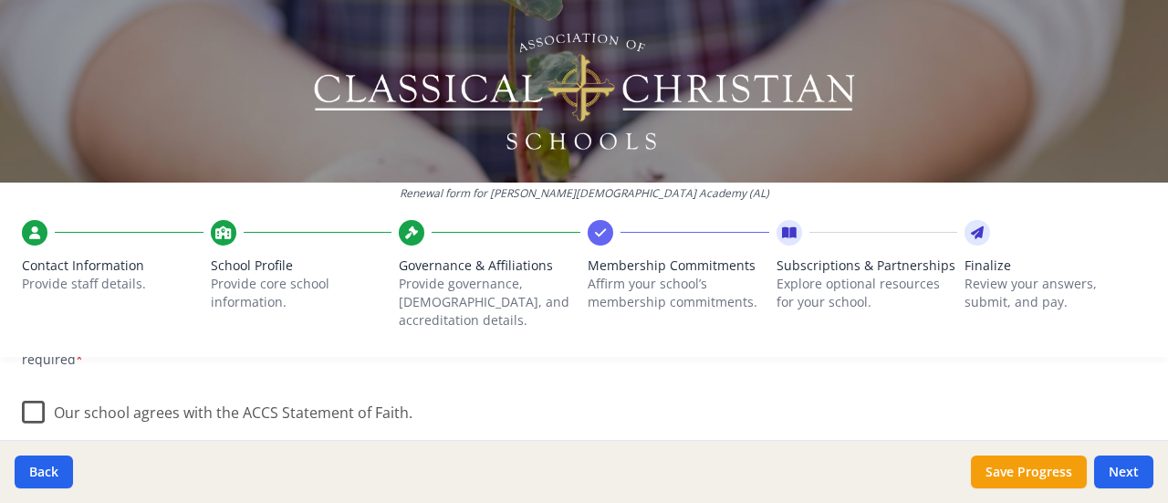
scroll to position [648, 0]
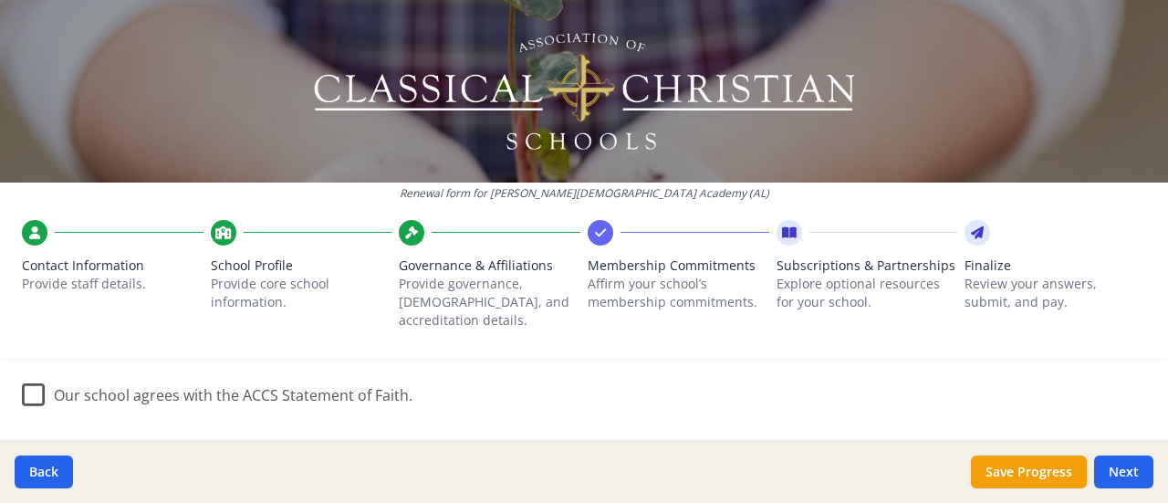
click at [33, 377] on label "Our school agrees with the ACCS Statement of Faith." at bounding box center [217, 391] width 391 height 39
click at [0, 0] on input "Our school agrees with the ACCS Statement of Faith." at bounding box center [0, 0] width 0 height 0
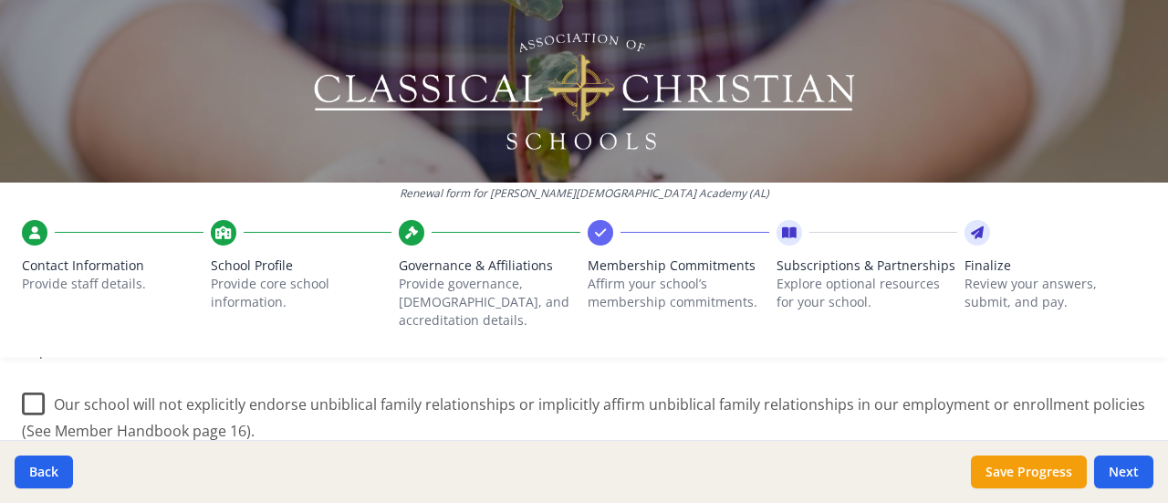
scroll to position [831, 0]
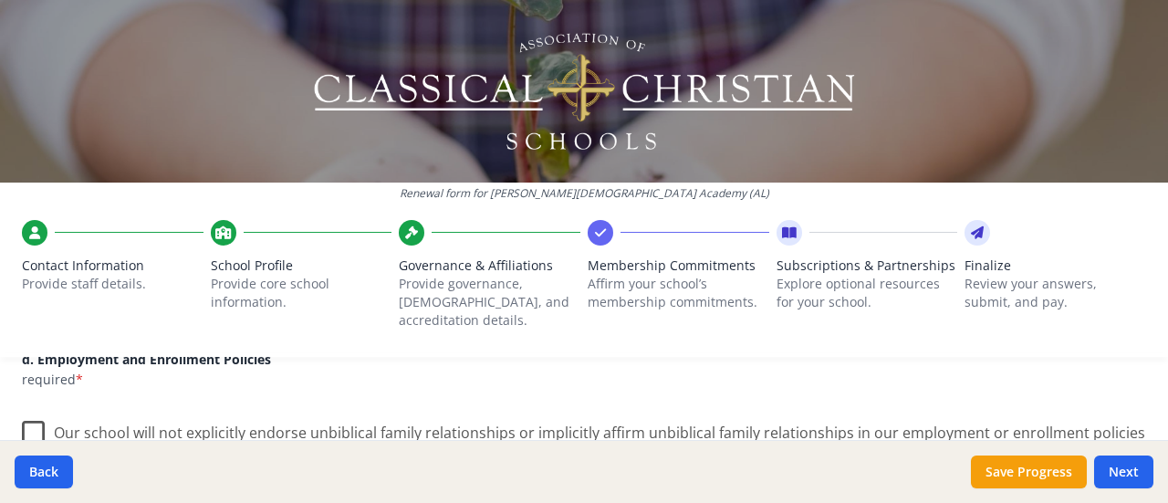
click at [42, 417] on label "Our school will not explicitly endorse unbiblical family relationships or impli…" at bounding box center [584, 439] width 1125 height 61
click at [0, 0] on input "Our school will not explicitly endorse unbiblical family relationships or impli…" at bounding box center [0, 0] width 0 height 0
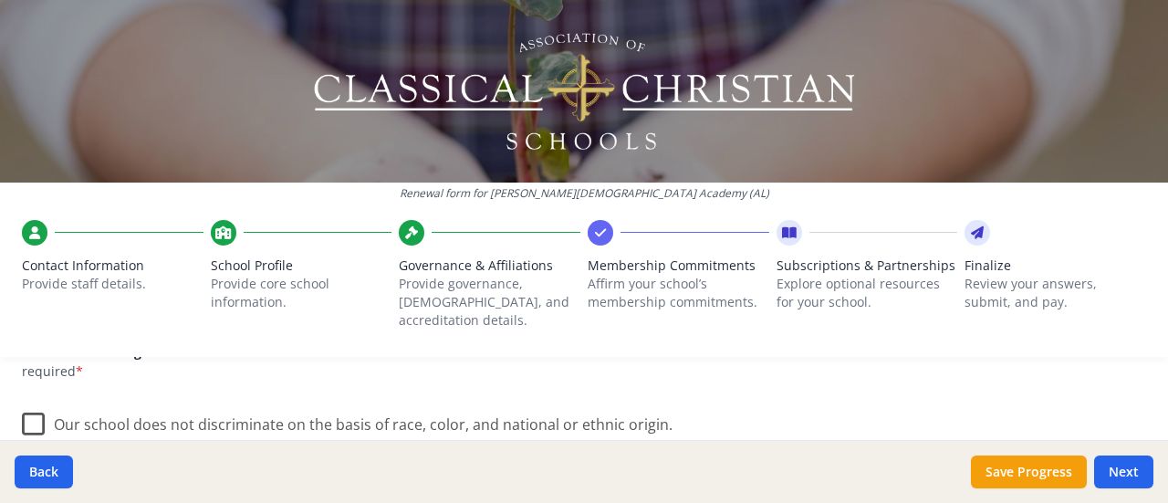
scroll to position [1104, 0]
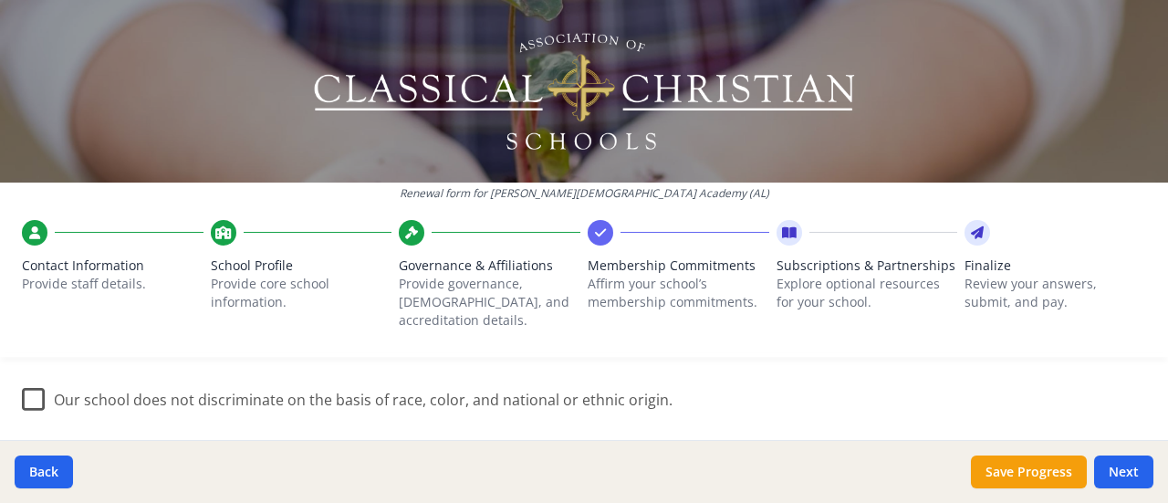
click at [31, 376] on label "Our school does not discriminate on the basis of race, color, and national or e…" at bounding box center [347, 395] width 651 height 39
click at [0, 0] on input "Our school does not discriminate on the basis of race, color, and national or e…" at bounding box center [0, 0] width 0 height 0
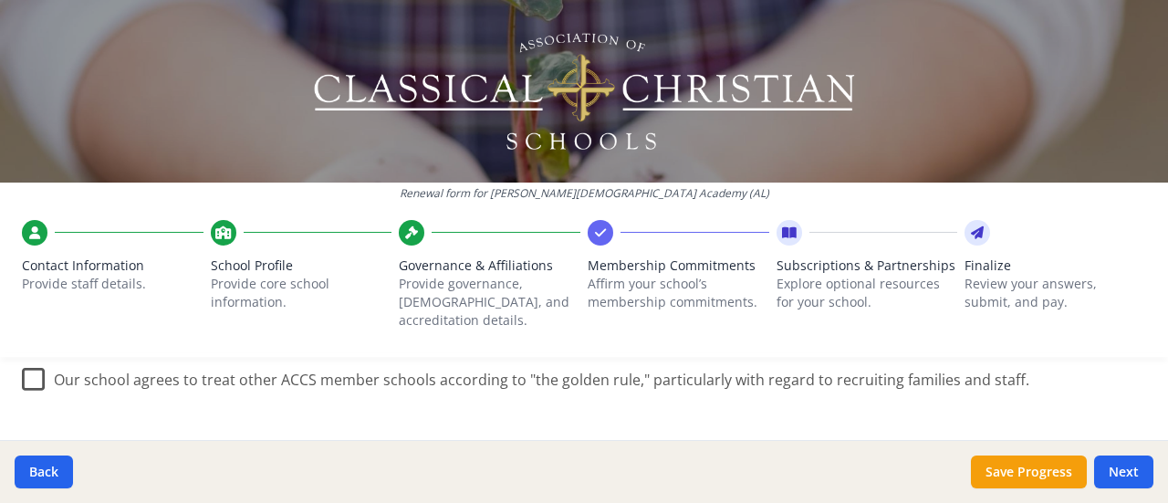
click at [41, 363] on label "Our school agrees to treat other ACCS member schools according to "the golden r…" at bounding box center [526, 375] width 1008 height 39
click at [0, 0] on input "Our school agrees to treat other ACCS member schools according to "the golden r…" at bounding box center [0, 0] width 0 height 0
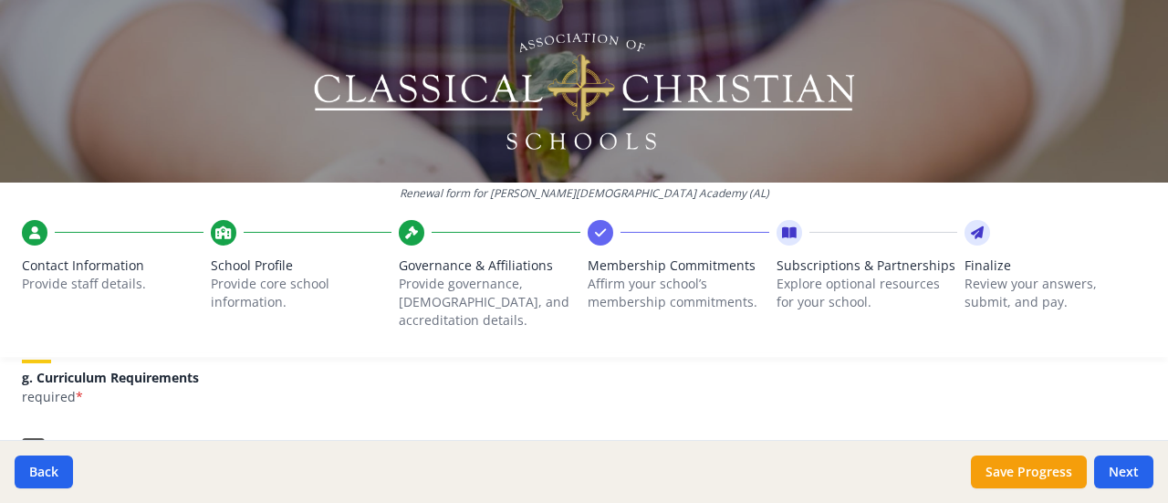
scroll to position [1470, 0]
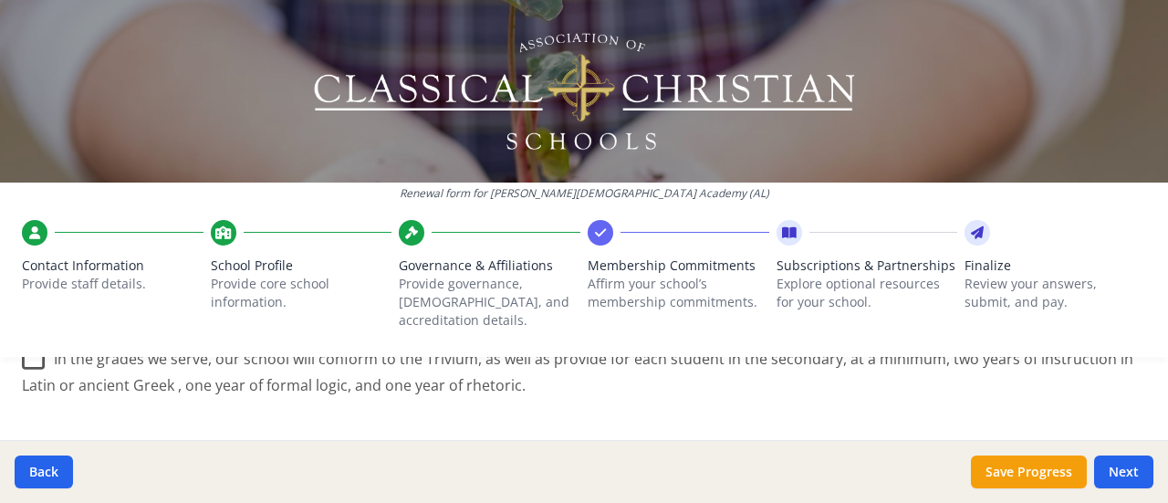
click at [26, 349] on div "Renewal form for [PERSON_NAME][DEMOGRAPHIC_DATA] Academy ([GEOGRAPHIC_DATA]) Co…" at bounding box center [584, 186] width 1168 height 372
click at [28, 342] on div "Renewal form for [PERSON_NAME][DEMOGRAPHIC_DATA] Academy ([GEOGRAPHIC_DATA]) Co…" at bounding box center [584, 186] width 1168 height 372
click at [38, 344] on div "Renewal form for [PERSON_NAME][DEMOGRAPHIC_DATA] Academy ([GEOGRAPHIC_DATA]) Co…" at bounding box center [584, 186] width 1168 height 372
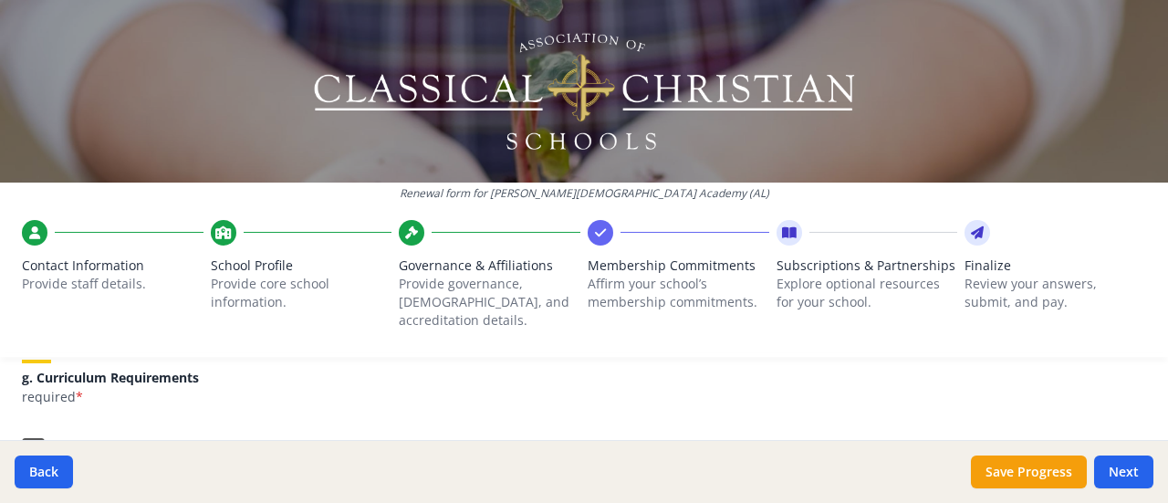
click at [27, 426] on label "In the grades we serve, our school will conform to the Trivium, as well as prov…" at bounding box center [584, 456] width 1125 height 61
click at [0, 0] on input "In the grades we serve, our school will conform to the Trivium, as well as prov…" at bounding box center [0, 0] width 0 height 0
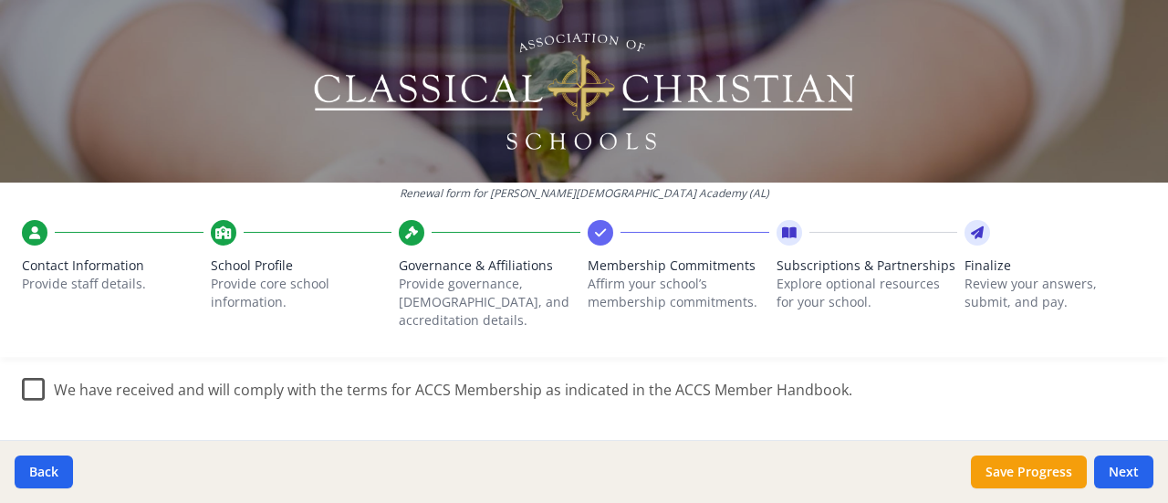
scroll to position [1652, 0]
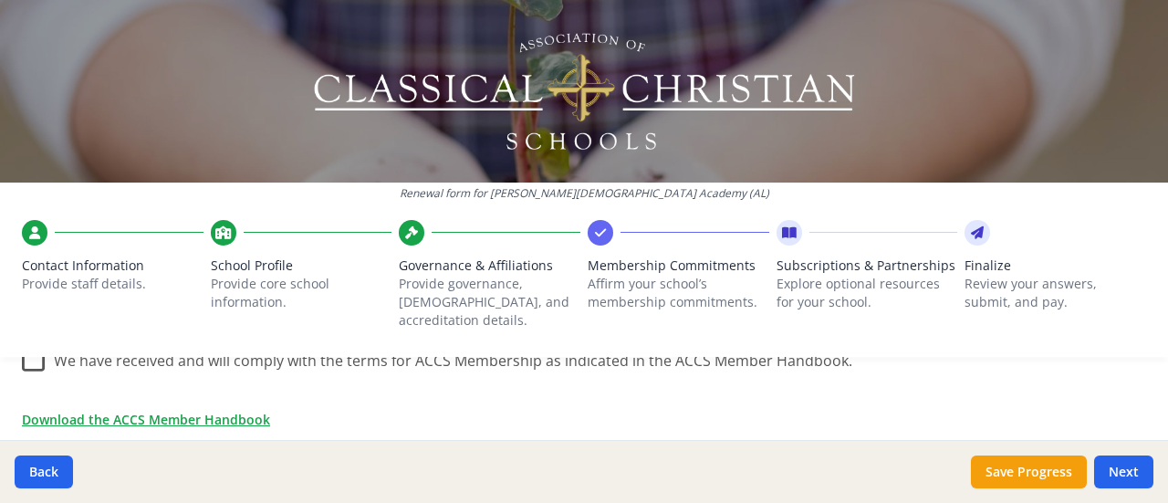
click at [38, 344] on div "Renewal form for [PERSON_NAME][DEMOGRAPHIC_DATA] Academy ([GEOGRAPHIC_DATA]) Co…" at bounding box center [584, 186] width 1168 height 372
click at [37, 340] on div "Renewal form for [PERSON_NAME][DEMOGRAPHIC_DATA] Academy ([GEOGRAPHIC_DATA]) Co…" at bounding box center [584, 186] width 1168 height 372
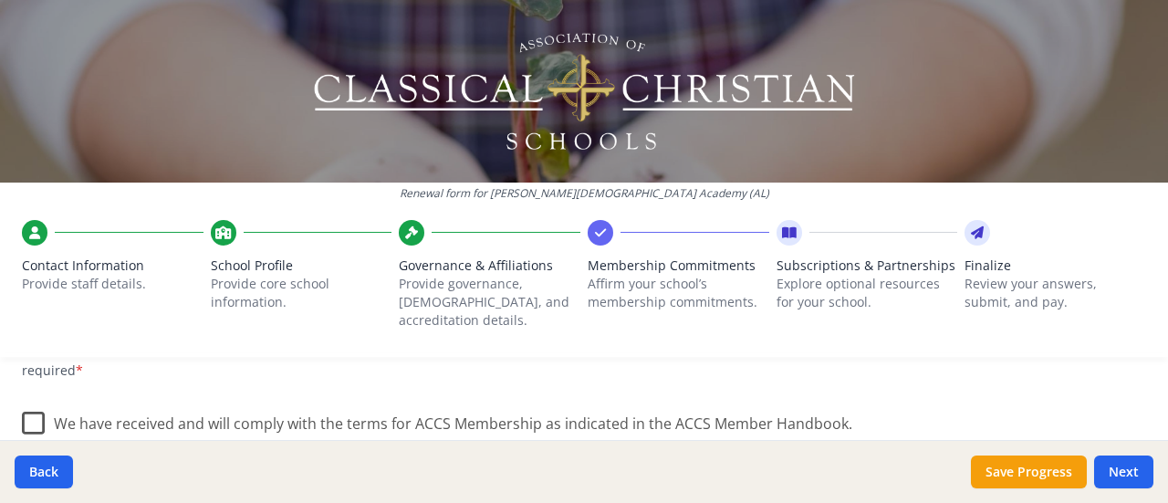
scroll to position [1561, 0]
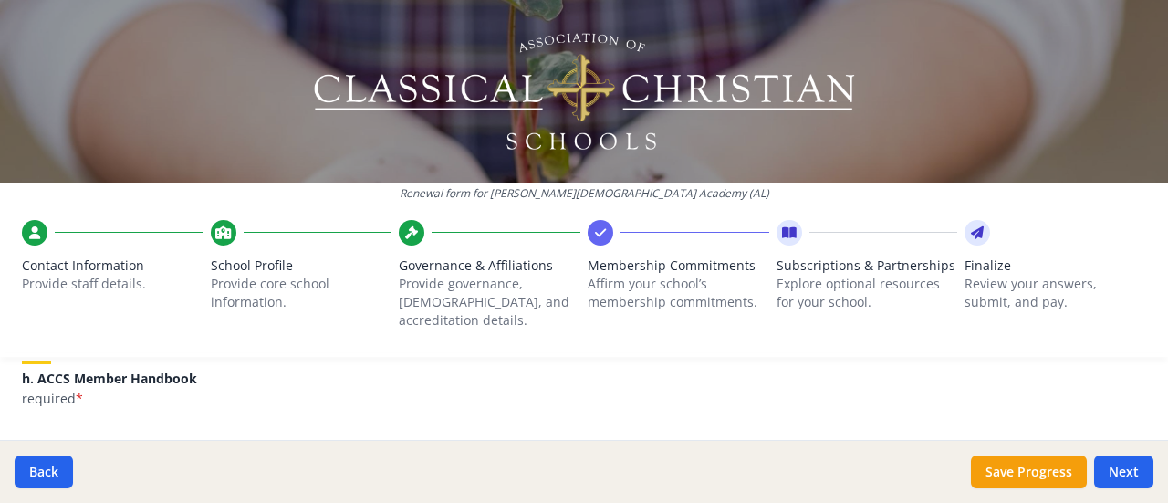
click at [37, 428] on label "We have received and will comply with the terms for ACCS Membership as indicate…" at bounding box center [437, 447] width 831 height 39
click at [0, 0] on input "We have received and will comply with the terms for ACCS Membership as indicate…" at bounding box center [0, 0] width 0 height 0
click at [1146, 472] on button "Next" at bounding box center [1123, 471] width 59 height 33
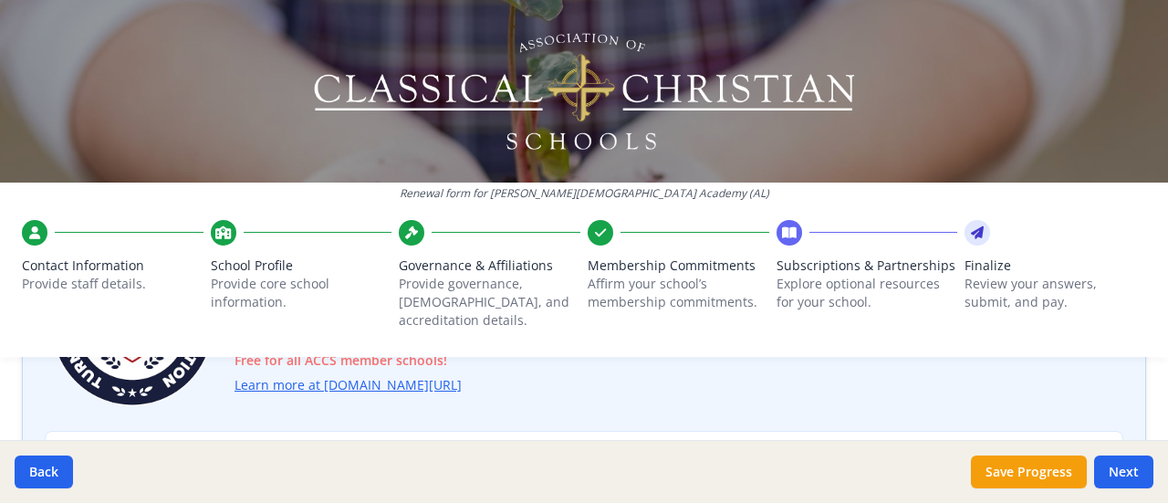
scroll to position [274, 0]
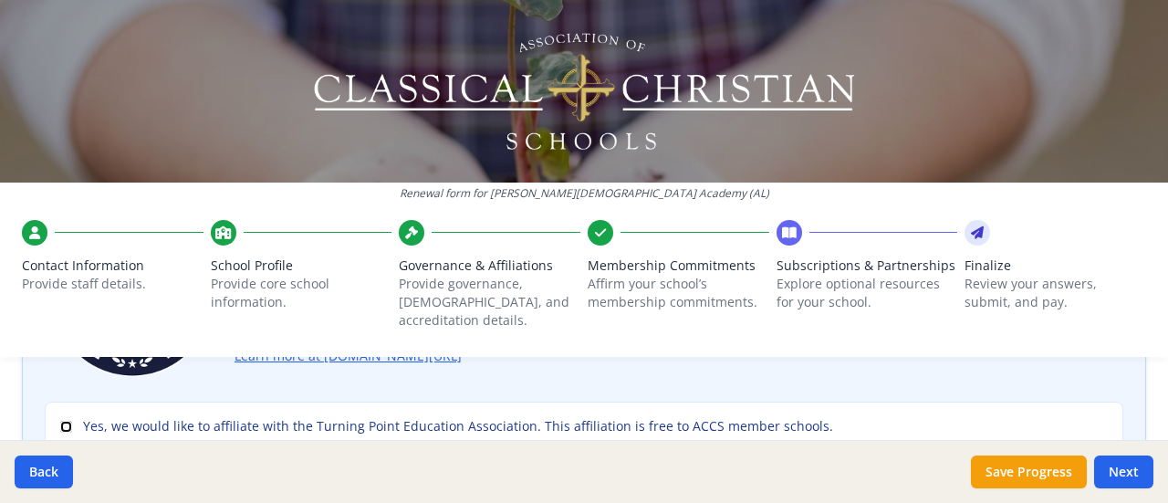
click at [68, 421] on input "Yes, we would like to affiliate with the Turning Point Education Association. T…" at bounding box center [66, 427] width 12 height 12
checkbox input "true"
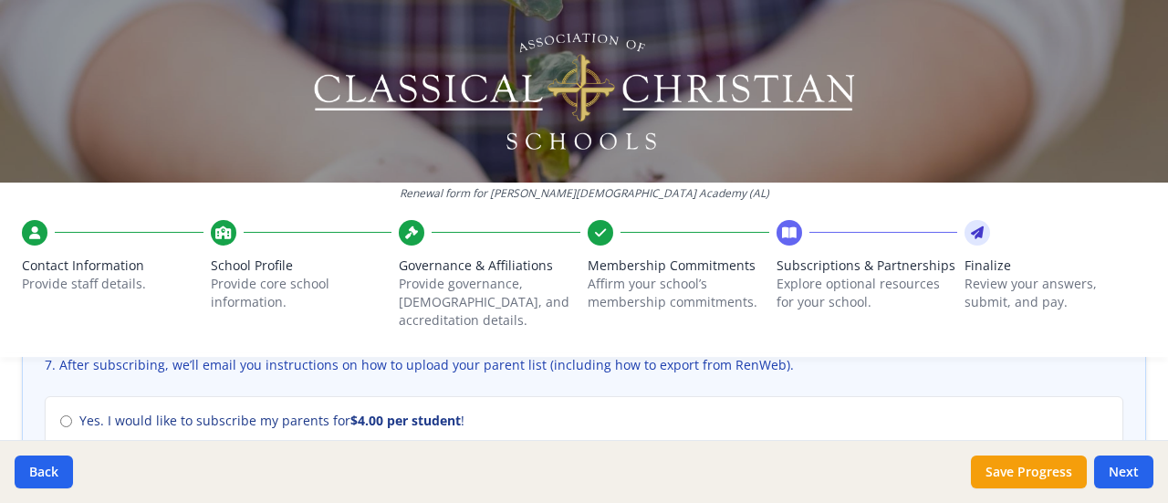
scroll to position [913, 0]
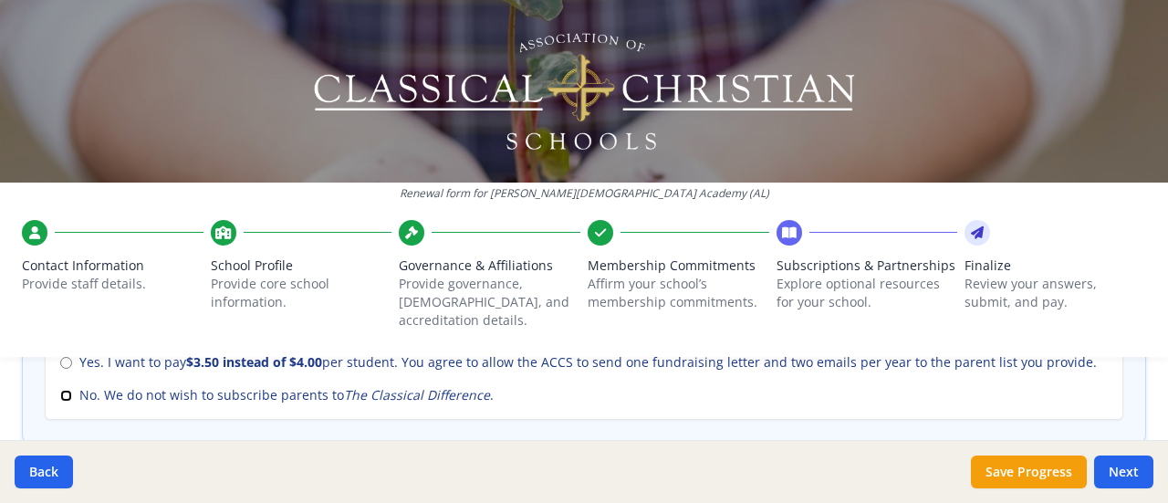
click at [67, 390] on input "No. We do not wish to subscribe parents to The Classical Difference ." at bounding box center [66, 396] width 12 height 12
radio input "true"
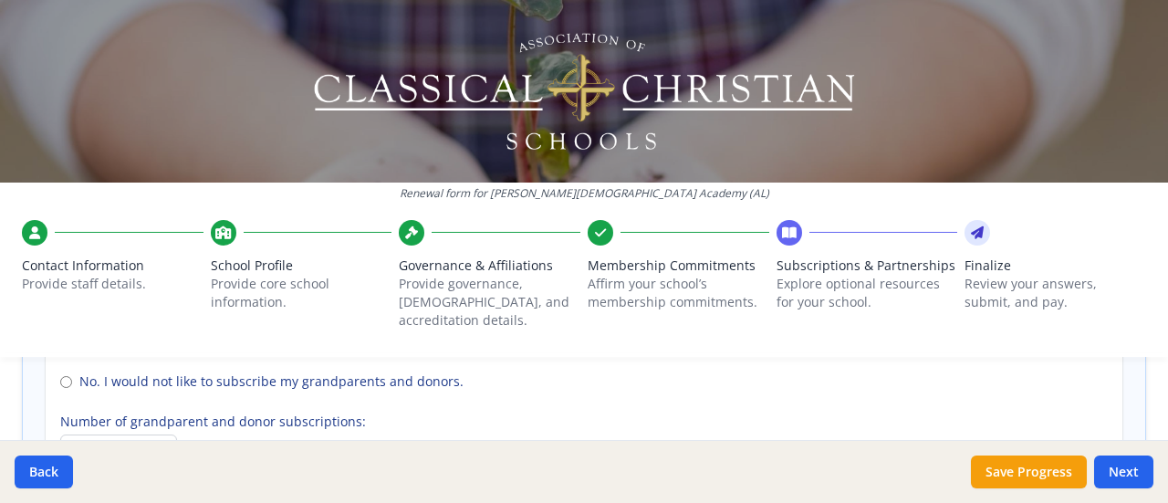
scroll to position [1460, 0]
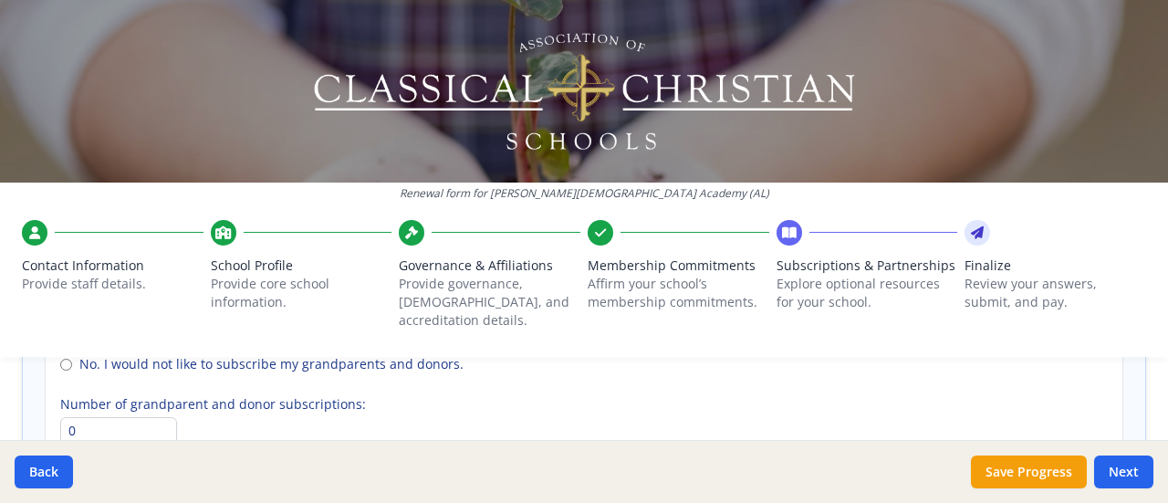
click at [68, 345] on div "Renewal form for [PERSON_NAME][DEMOGRAPHIC_DATA] Academy ([GEOGRAPHIC_DATA]) Co…" at bounding box center [584, 186] width 1168 height 372
click at [66, 340] on div "Renewal form for [PERSON_NAME][DEMOGRAPHIC_DATA] Academy ([GEOGRAPHIC_DATA]) Co…" at bounding box center [584, 186] width 1168 height 372
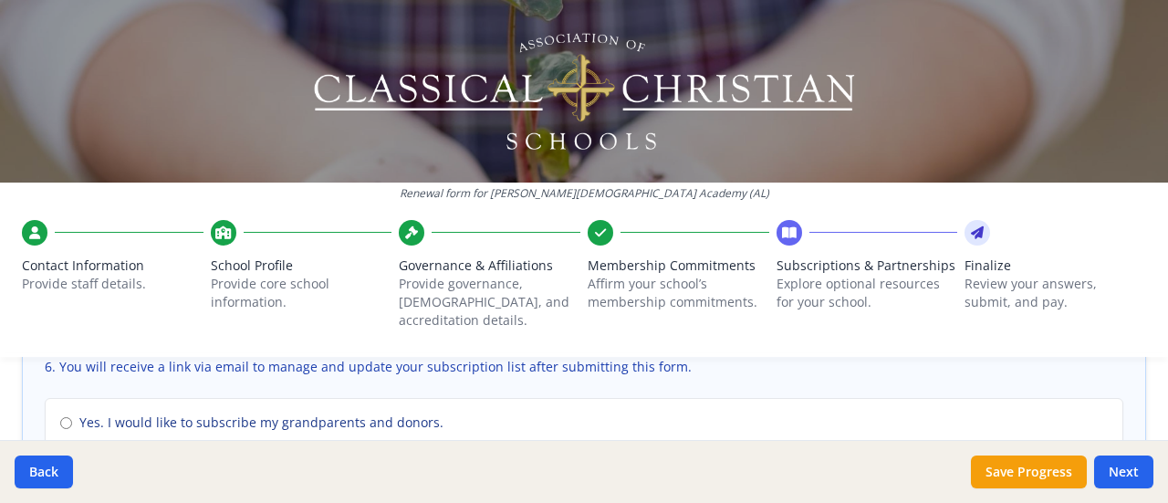
click at [68, 450] on input "No. I would not like to subscribe my grandparents and donors." at bounding box center [66, 456] width 12 height 12
radio input "true"
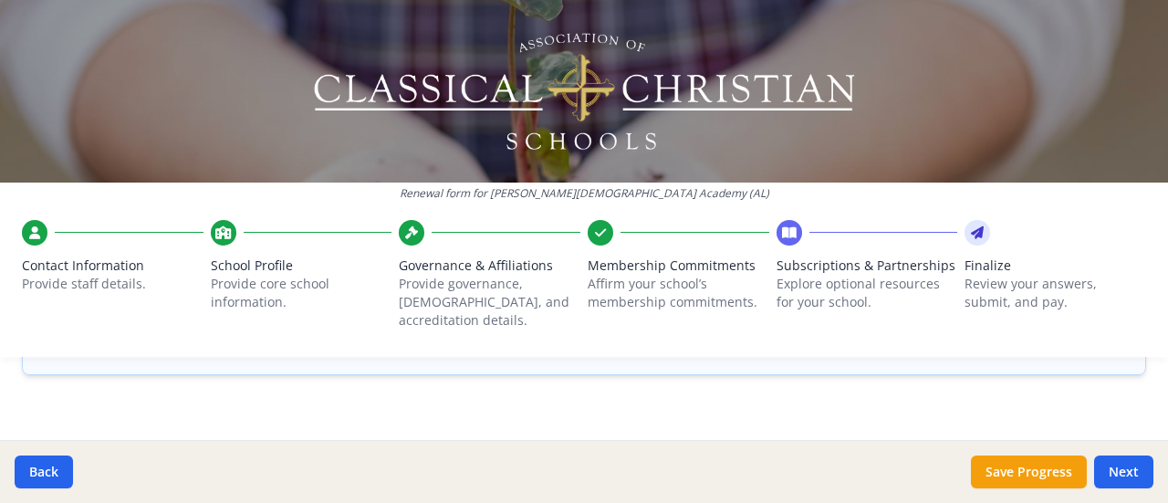
scroll to position [1578, 0]
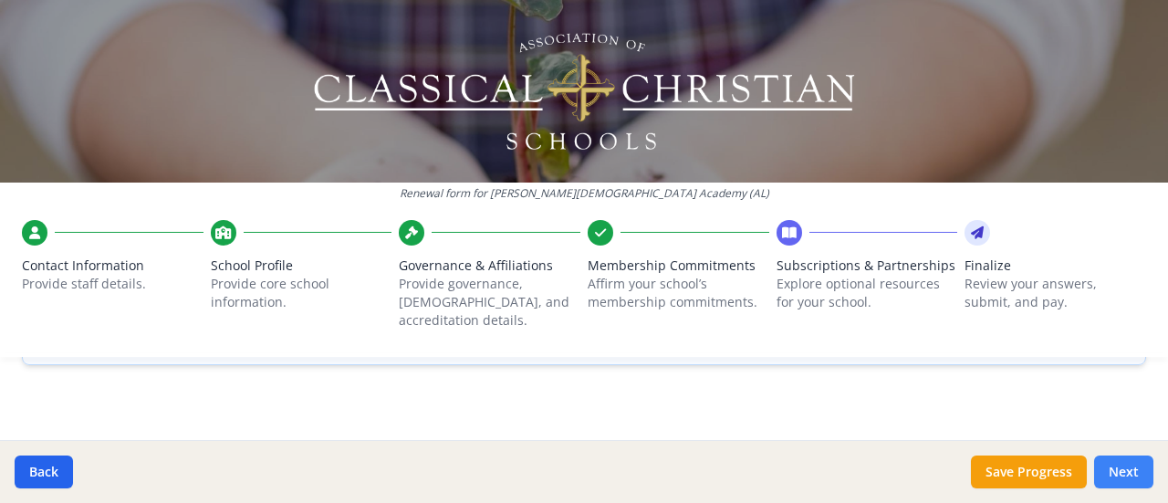
click at [1130, 474] on button "Next" at bounding box center [1123, 471] width 59 height 33
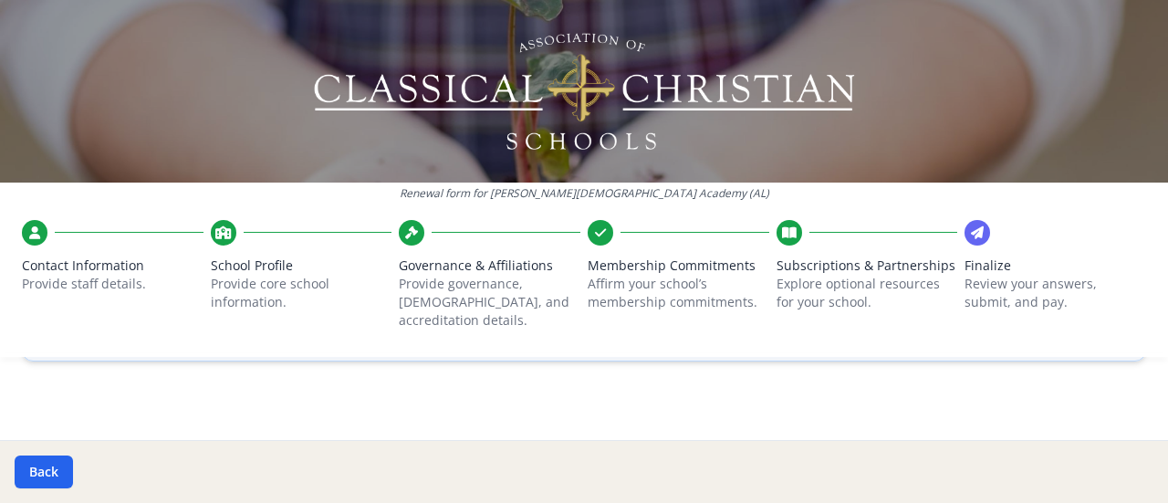
scroll to position [719, 0]
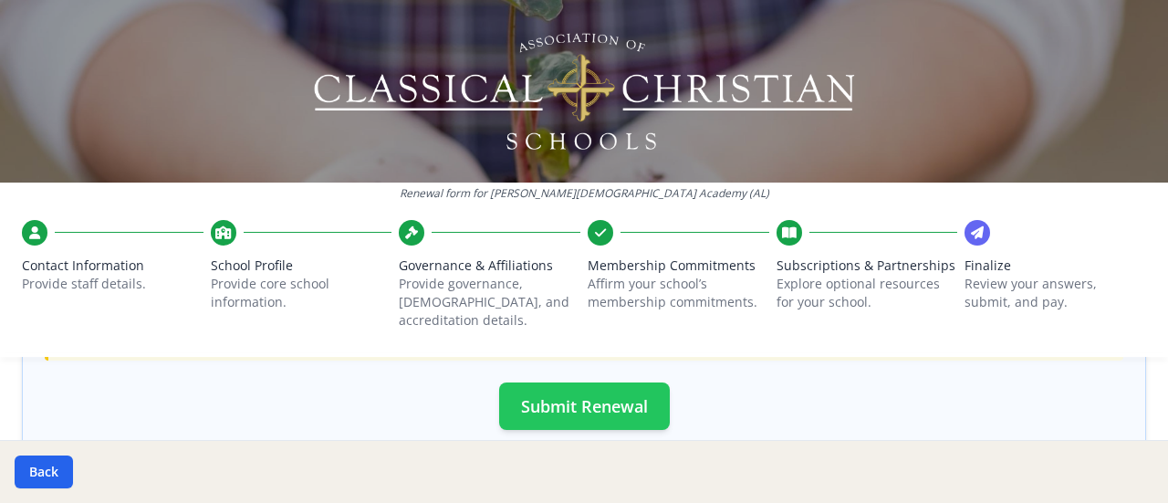
click at [609, 394] on button "Submit Renewal" at bounding box center [584, 405] width 171 height 47
